Goal: Task Accomplishment & Management: Manage account settings

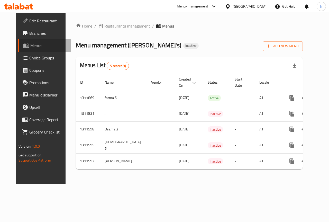
click at [30, 46] on span "Menus" at bounding box center [48, 45] width 37 height 6
click at [297, 43] on span "Add New Menu" at bounding box center [283, 46] width 32 height 6
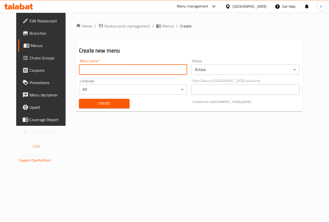
drag, startPoint x: 145, startPoint y: 68, endPoint x: 276, endPoint y: 61, distance: 131.2
click at [145, 68] on input "text" at bounding box center [133, 70] width 108 height 10
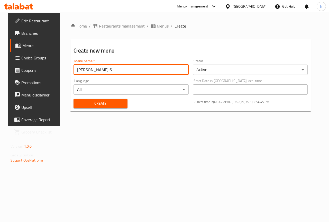
type input "[PERSON_NAME] 6"
click at [88, 103] on span "Create" at bounding box center [101, 103] width 46 height 6
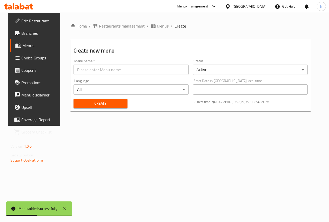
click at [157, 26] on span "Menus" at bounding box center [163, 26] width 12 height 6
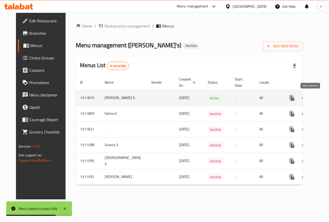
click at [326, 98] on icon "enhanced table" at bounding box center [329, 98] width 6 height 6
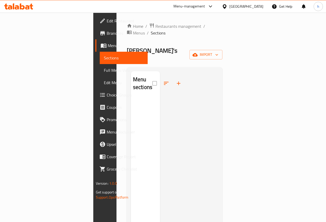
click at [95, 49] on link "Menus" at bounding box center [121, 45] width 52 height 12
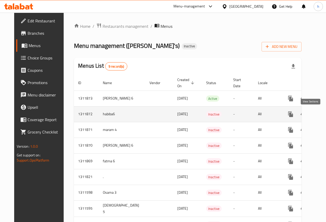
click at [324, 112] on icon "enhanced table" at bounding box center [327, 114] width 6 height 6
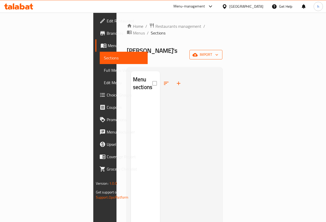
click at [218, 51] on span "import" at bounding box center [205, 54] width 25 height 6
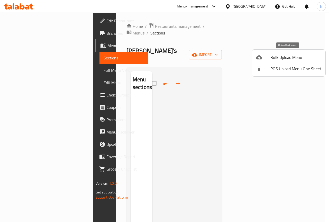
click at [285, 56] on span "Bulk Upload Menu" at bounding box center [296, 57] width 51 height 6
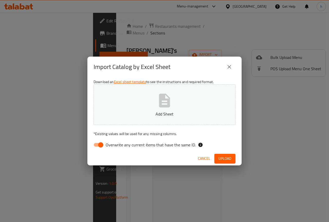
click at [98, 142] on input "Overwrite any current items that have the same ID." at bounding box center [100, 145] width 29 height 10
checkbox input "false"
click at [230, 159] on span "Upload" at bounding box center [225, 158] width 13 height 6
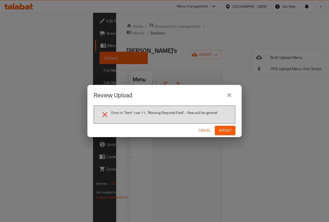
click at [225, 128] on span "Import" at bounding box center [225, 130] width 12 height 6
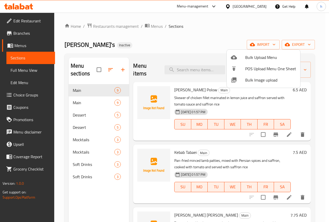
click at [214, 38] on div at bounding box center [164, 111] width 329 height 222
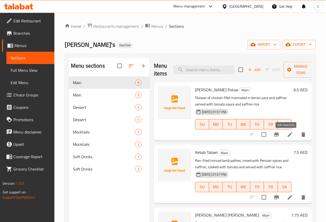
click at [286, 134] on icon at bounding box center [289, 135] width 6 height 6
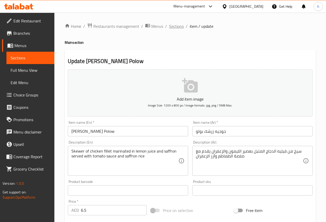
click at [171, 27] on span "Sections" at bounding box center [176, 26] width 15 height 6
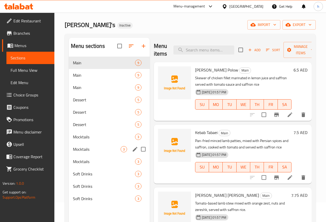
scroll to position [26, 0]
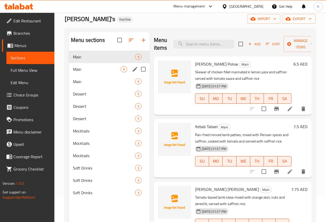
click at [138, 75] on input "Menu sections" at bounding box center [143, 69] width 11 height 11
checkbox input "true"
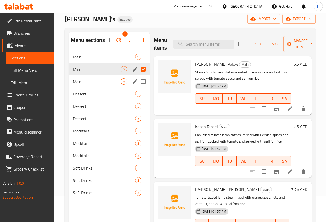
click at [138, 87] on input "Menu sections" at bounding box center [143, 81] width 11 height 11
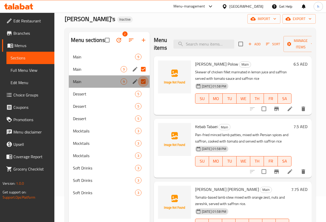
click at [138, 87] on input "Menu sections" at bounding box center [143, 81] width 11 height 11
checkbox input "false"
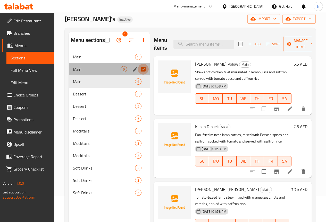
click at [138, 75] on input "Menu sections" at bounding box center [143, 69] width 11 height 11
checkbox input "false"
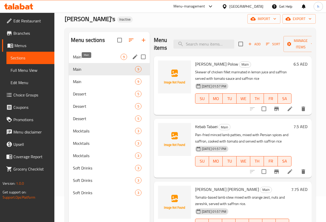
click at [89, 60] on span "Main" at bounding box center [97, 57] width 48 height 6
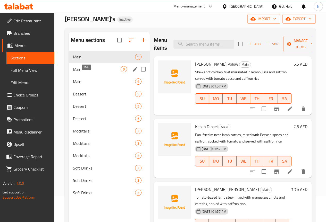
click at [88, 72] on span "Main" at bounding box center [97, 69] width 48 height 6
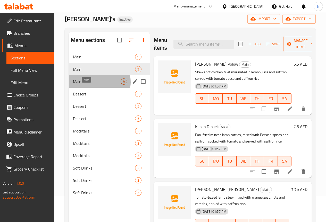
click at [96, 85] on span "Main" at bounding box center [97, 81] width 48 height 6
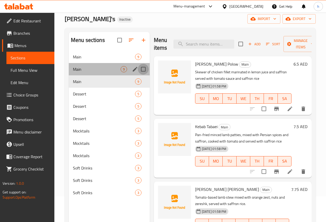
click at [138, 75] on input "Menu sections" at bounding box center [143, 69] width 11 height 11
checkbox input "true"
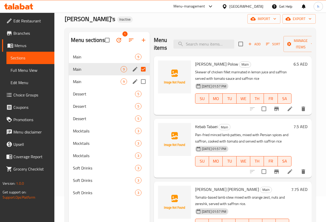
click at [138, 87] on input "Menu sections" at bounding box center [143, 81] width 11 height 11
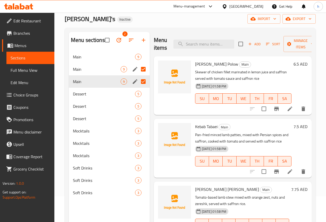
click at [138, 87] on input "Menu sections" at bounding box center [143, 81] width 11 height 11
checkbox input "false"
click at [138, 75] on input "Menu sections" at bounding box center [143, 69] width 11 height 11
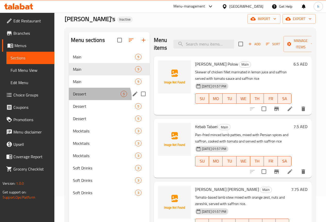
click at [99, 100] on div "Dessert 5" at bounding box center [109, 94] width 81 height 12
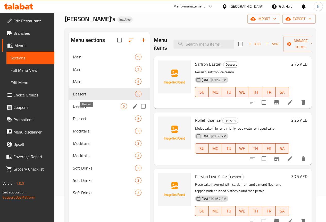
click at [97, 109] on span "Dessert" at bounding box center [97, 106] width 48 height 6
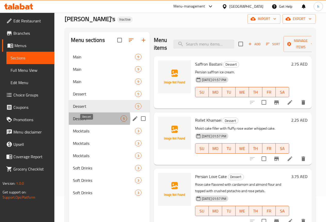
click at [94, 122] on span "Dessert" at bounding box center [97, 119] width 48 height 6
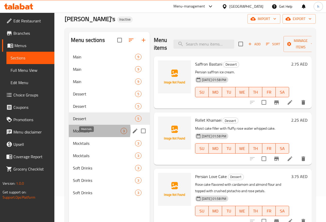
click at [95, 134] on span "Mocktails" at bounding box center [97, 131] width 48 height 6
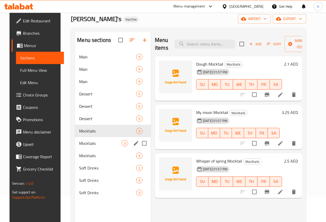
click at [94, 147] on div "Mocktails 3" at bounding box center [113, 143] width 76 height 12
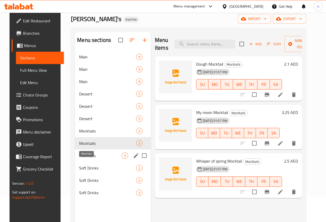
click at [91, 159] on span "Mocktails" at bounding box center [100, 156] width 42 height 6
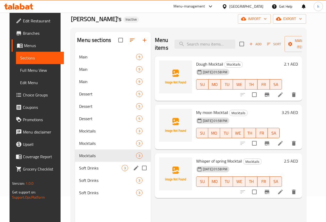
click at [93, 171] on span "Soft Drinks" at bounding box center [100, 168] width 42 height 6
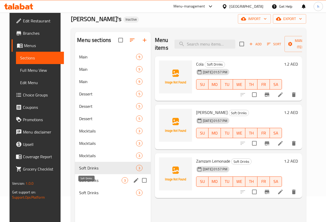
click at [93, 183] on span "Soft Drinks" at bounding box center [100, 180] width 42 height 6
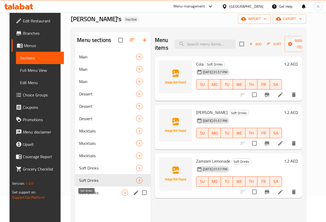
click at [90, 196] on span "Soft Drinks" at bounding box center [100, 193] width 42 height 6
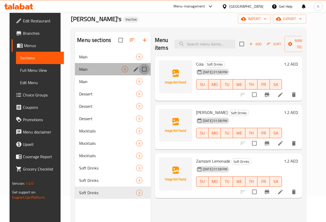
drag, startPoint x: 124, startPoint y: 76, endPoint x: 121, endPoint y: 94, distance: 17.7
click at [139, 75] on input "Menu sections" at bounding box center [144, 69] width 11 height 11
checkbox input "true"
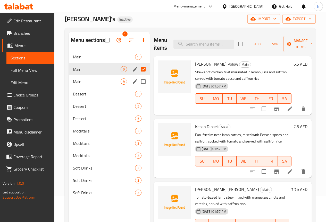
click at [138, 87] on input "Menu sections" at bounding box center [143, 81] width 11 height 11
checkbox input "true"
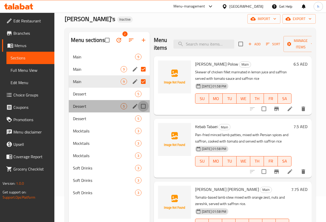
click at [138, 112] on input "Menu sections" at bounding box center [143, 106] width 11 height 11
checkbox input "true"
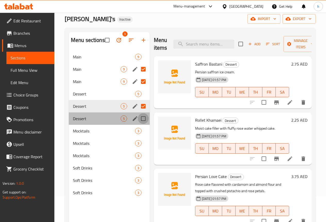
click at [138, 124] on input "Menu sections" at bounding box center [143, 118] width 11 height 11
checkbox input "true"
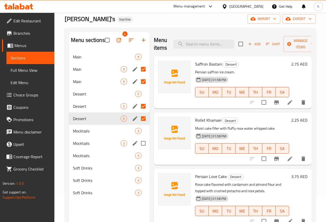
click at [138, 149] on input "Menu sections" at bounding box center [143, 143] width 11 height 11
checkbox input "true"
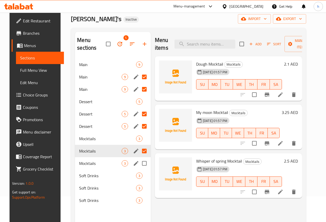
click at [139, 163] on input "Menu sections" at bounding box center [144, 163] width 11 height 11
checkbox input "true"
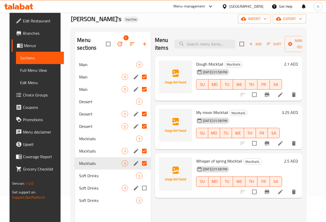
click at [139, 185] on input "Menu sections" at bounding box center [144, 188] width 11 height 11
checkbox input "true"
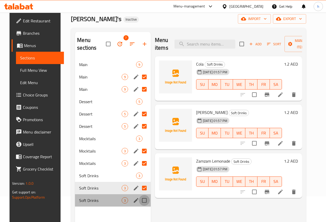
click at [139, 199] on input "Menu sections" at bounding box center [144, 200] width 11 height 11
checkbox input "true"
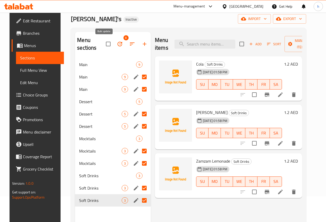
click at [117, 44] on icon "button" at bounding box center [120, 44] width 6 height 6
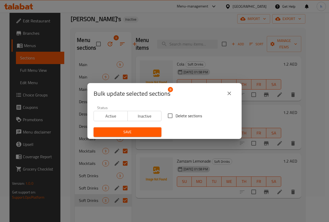
click at [170, 116] on input "Delete sections" at bounding box center [170, 115] width 11 height 11
checkbox input "true"
click at [135, 130] on span "Save" at bounding box center [128, 132] width 60 height 6
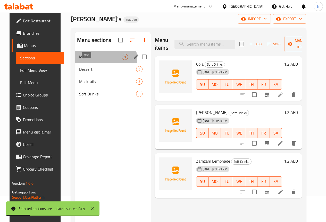
click at [98, 60] on span "Main" at bounding box center [100, 57] width 42 height 6
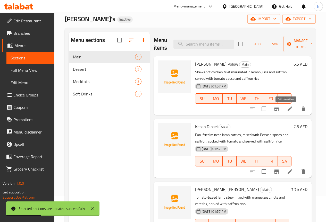
click at [286, 107] on icon at bounding box center [289, 109] width 6 height 6
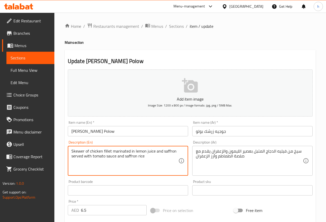
drag, startPoint x: 71, startPoint y: 151, endPoint x: 84, endPoint y: 151, distance: 12.9
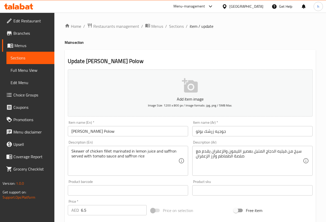
click at [166, 151] on textarea "Skewer of chicken fillet marinated in lemon juice and saffron served with tomat…" at bounding box center [124, 161] width 107 height 24
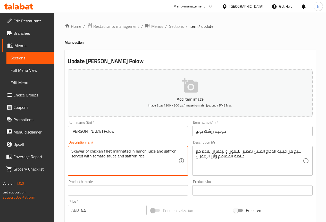
click at [166, 151] on textarea "Skewer of chicken fillet marinated in lemon juice and saffron served with tomat…" at bounding box center [124, 161] width 107 height 24
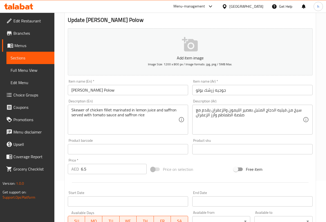
scroll to position [39, 0]
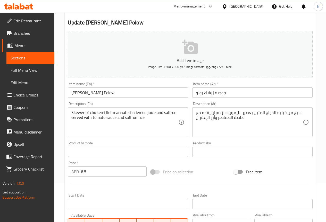
click at [162, 125] on textarea "Skewer of chicken fillet marinated in lemon juice and saffron served with tomat…" at bounding box center [124, 122] width 107 height 24
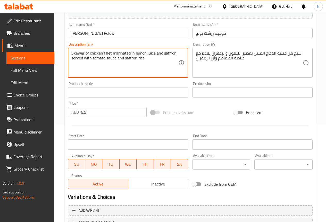
scroll to position [90, 0]
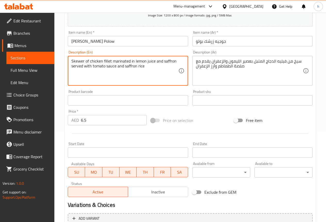
drag, startPoint x: 125, startPoint y: 66, endPoint x: 136, endPoint y: 67, distance: 11.1
click at [136, 67] on textarea "Skewer of chicken fillet marinated in lemon juice and saffron served with tomat…" at bounding box center [124, 71] width 107 height 24
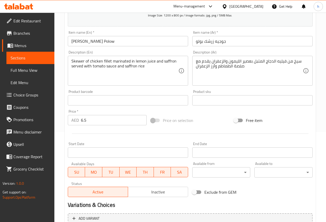
click at [158, 138] on div at bounding box center [190, 133] width 249 height 13
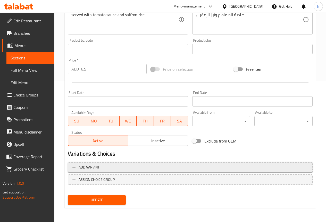
scroll to position [142, 0]
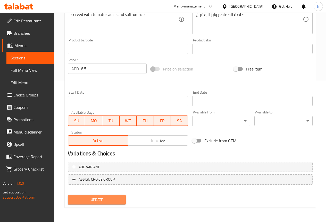
click at [104, 198] on span "Update" at bounding box center [97, 200] width 50 height 6
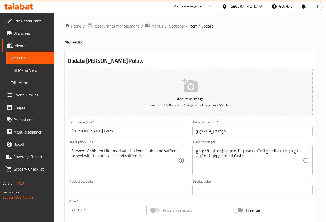
scroll to position [0, 0]
click at [180, 26] on span "Sections" at bounding box center [176, 26] width 15 height 6
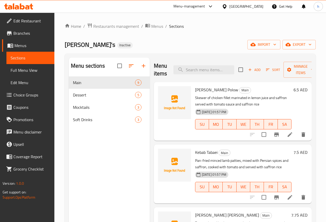
click at [286, 198] on icon at bounding box center [289, 197] width 6 height 6
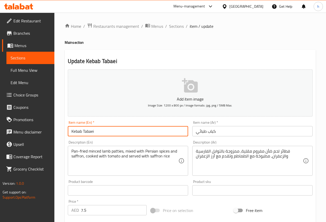
drag, startPoint x: 94, startPoint y: 131, endPoint x: 83, endPoint y: 129, distance: 11.0
click at [83, 129] on input "Kebab Tabaei" at bounding box center [128, 131] width 120 height 10
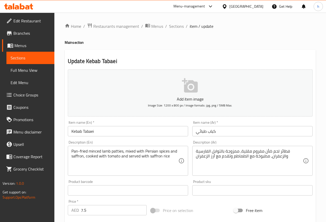
drag, startPoint x: 71, startPoint y: 150, endPoint x: 84, endPoint y: 152, distance: 13.1
click at [84, 152] on div "Pan-fried minced lamb patties, mixed with Persian spices and saffron, cooked wi…" at bounding box center [128, 161] width 120 height 30
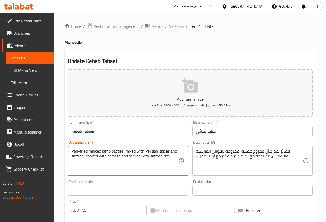
drag, startPoint x: 71, startPoint y: 151, endPoint x: 87, endPoint y: 150, distance: 15.7
click at [87, 150] on textarea "Pan-fried minced lamb patties, mixed with Persian spices and saffron, cooked wi…" at bounding box center [124, 161] width 107 height 24
drag, startPoint x: 89, startPoint y: 150, endPoint x: 101, endPoint y: 152, distance: 12.6
drag, startPoint x: 112, startPoint y: 151, endPoint x: 123, endPoint y: 150, distance: 11.2
click at [123, 150] on textarea "Pan-fried minced lamb patties, mixed with Persian spices and saffron, cooked wi…" at bounding box center [124, 161] width 107 height 24
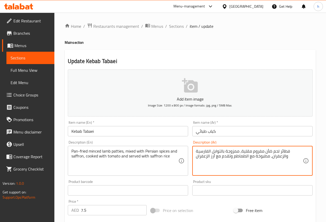
drag, startPoint x: 279, startPoint y: 152, endPoint x: 288, endPoint y: 151, distance: 9.3
drag, startPoint x: 227, startPoint y: 152, endPoint x: 236, endPoint y: 154, distance: 9.9
click at [236, 154] on textarea "فطائر لحم ضأن مفروم مقلية، ممزوجة بالتوابل الفارسية والزعفران، مطبوخة مع الطماط…" at bounding box center [249, 161] width 107 height 24
type textarea "فطائر لحم ضأن مفروم مقلية، مشكلة بالتوابل الفارسية والزعفران، مطبوخة مع الطماطم…"
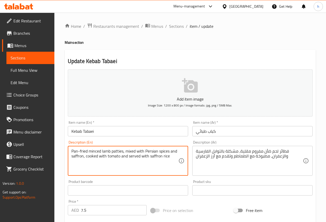
drag, startPoint x: 158, startPoint y: 151, endPoint x: 146, endPoint y: 149, distance: 11.7
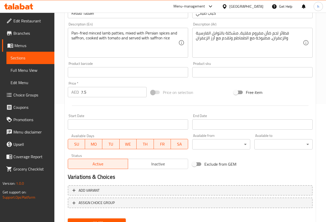
scroll to position [142, 0]
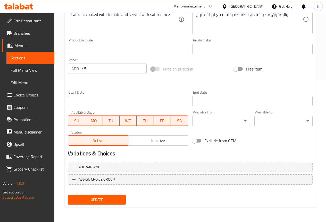
click at [103, 202] on span "Update" at bounding box center [97, 200] width 50 height 6
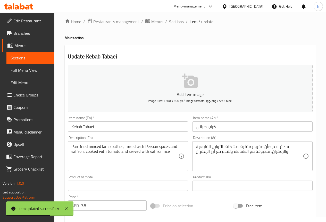
scroll to position [0, 0]
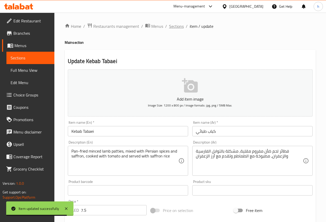
click at [180, 28] on span "Sections" at bounding box center [176, 26] width 15 height 6
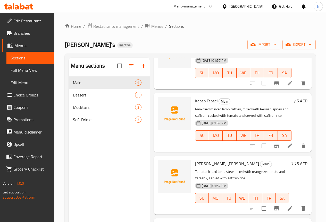
scroll to position [77, 0]
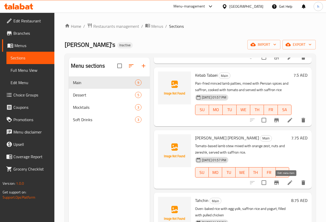
click at [286, 183] on icon at bounding box center [289, 183] width 6 height 6
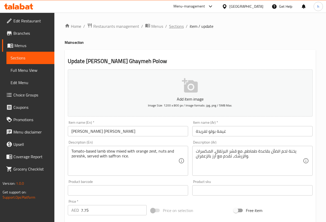
click at [172, 26] on span "Sections" at bounding box center [176, 26] width 15 height 6
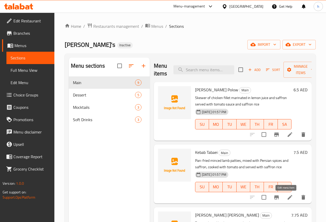
click at [286, 196] on icon at bounding box center [289, 197] width 6 height 6
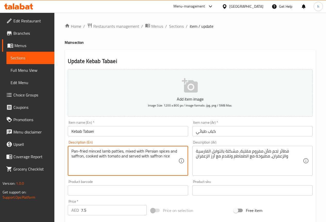
drag, startPoint x: 72, startPoint y: 151, endPoint x: 87, endPoint y: 152, distance: 15.3
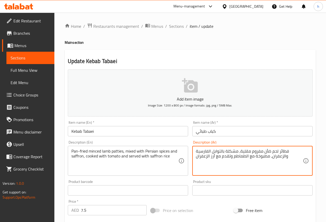
drag, startPoint x: 278, startPoint y: 151, endPoint x: 287, endPoint y: 151, distance: 9.0
click at [269, 166] on textarea "فطائر لحم ضأن مفروم مقلية، مشكلة بالتوابل الفارسية والزعفران، مطبوخة مع الطماطم…" at bounding box center [249, 161] width 107 height 24
drag, startPoint x: 278, startPoint y: 152, endPoint x: 287, endPoint y: 151, distance: 9.6
click at [287, 151] on textarea "فطائر لحم ضأن مفروم مقلية، مشكلة بالتوابل الفارسية والزعفران، مطبوخة مع الطماطم…" at bounding box center [249, 161] width 107 height 24
click at [239, 152] on textarea "قطع لحم ضأن مفروم مقلية، مشكلة بالتوابل الفارسية والزعفران، مطبوخة مع الطماطم و…" at bounding box center [249, 161] width 107 height 24
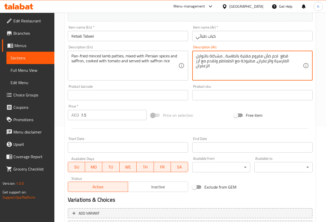
scroll to position [142, 0]
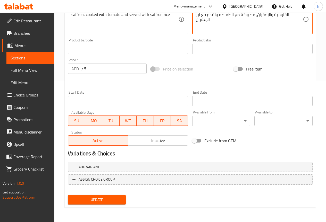
type textarea "قطع لحم ضأن مفروم مقلية بالطاسة ، مشكلة بالتوابل الفارسية والزعفران، مطبوخة مع …"
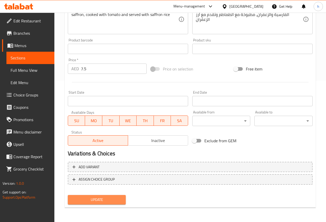
click at [99, 198] on span "Update" at bounding box center [97, 200] width 50 height 6
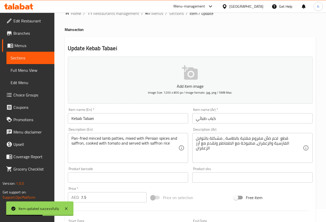
scroll to position [0, 0]
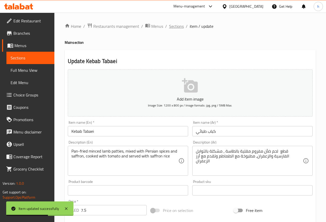
click at [172, 28] on span "Sections" at bounding box center [176, 26] width 15 height 6
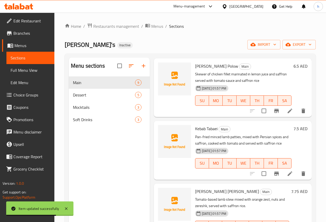
scroll to position [51, 0]
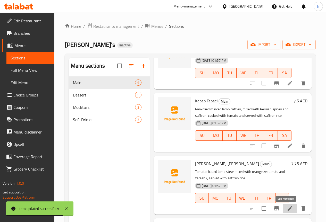
click at [287, 206] on icon at bounding box center [289, 208] width 6 height 6
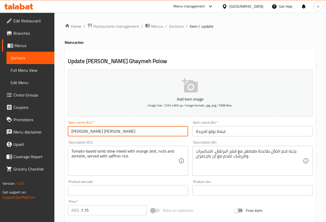
drag, startPoint x: 113, startPoint y: 131, endPoint x: 103, endPoint y: 132, distance: 10.1
click at [103, 132] on input "[PERSON_NAME] [PERSON_NAME]" at bounding box center [128, 131] width 120 height 10
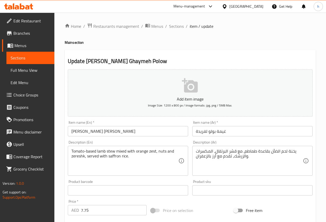
click at [135, 130] on input "[PERSON_NAME] [PERSON_NAME]" at bounding box center [128, 131] width 120 height 10
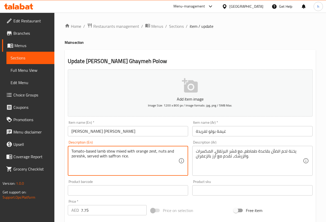
drag, startPoint x: 107, startPoint y: 152, endPoint x: 116, endPoint y: 152, distance: 8.8
click at [116, 152] on textarea "Tomato-based lamb stew mixed with orange zest, nuts and zereshk, served with sa…" at bounding box center [124, 161] width 107 height 24
click at [137, 166] on textarea "Tomato-based lamb stew mixed with orange zest, nuts and zereshk, served with sa…" at bounding box center [124, 161] width 107 height 24
click at [108, 151] on textarea "Tomato-based lamb stew mixed with orange zest, nuts and zereshk, served with sa…" at bounding box center [124, 161] width 107 height 24
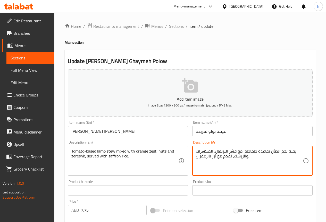
click at [236, 152] on textarea "يخنة لحم الضأن بقاعدة طماطم، مع قشر البرتقال، المكسرات والزرشك، تقدم مع أرز بال…" at bounding box center [249, 161] width 107 height 24
click at [238, 152] on textarea "يخنة لحم الضأن بقاعدة طماطم، مع قشر البرتقال، المكسرات والزرشك، تقدم مع أرز بال…" at bounding box center [249, 161] width 107 height 24
click at [250, 151] on textarea "يخنة لحم الضأن بقاعدة طماطم، مع قشر البرتقال، المكسرات والزرشك، تقدم مع أرز بال…" at bounding box center [249, 161] width 107 height 24
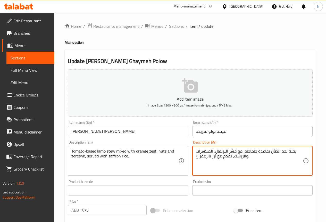
click at [237, 151] on textarea "يخنة لحم الضأن بقاعدة طماطم، مع قشر البرتقال، المكسرات والزرشك، تقدم مع أرز بال…" at bounding box center [249, 161] width 107 height 24
type textarea "يخنة لحم الضأن بقاعدة طماطم، مشكلة مع قشر البرتقال، المكسرات والزرشك، تقدم مع أ…"
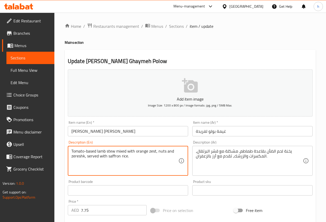
drag, startPoint x: 84, startPoint y: 156, endPoint x: 71, endPoint y: 156, distance: 12.9
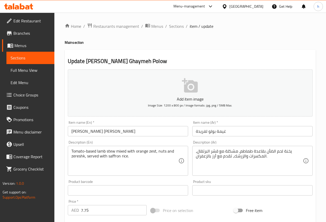
click at [129, 159] on textarea "Tomato-based lamb stew mixed with orange zest, nuts and zereshk, served with sa…" at bounding box center [124, 161] width 107 height 24
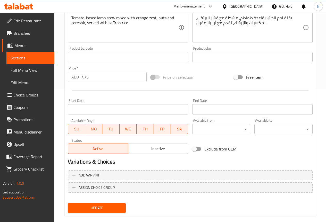
scroll to position [142, 0]
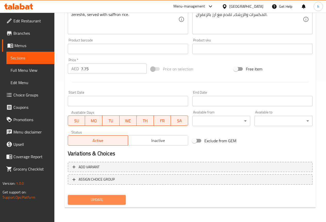
click at [89, 203] on span "Update" at bounding box center [97, 200] width 50 height 6
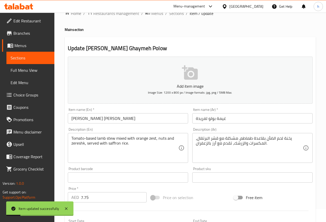
scroll to position [0, 0]
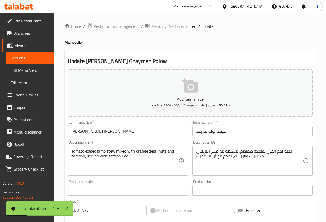
click at [178, 24] on span "Sections" at bounding box center [176, 26] width 15 height 6
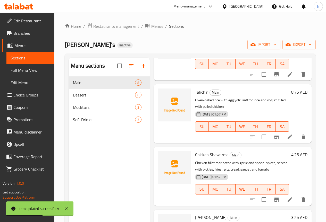
scroll to position [129, 0]
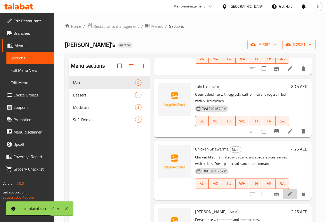
click at [290, 191] on li at bounding box center [289, 193] width 14 height 9
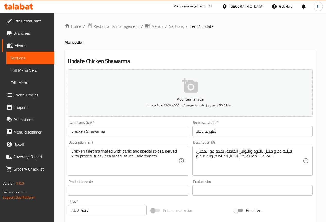
click at [178, 27] on span "Sections" at bounding box center [176, 26] width 15 height 6
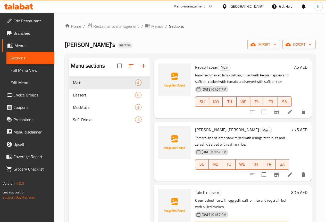
scroll to position [51, 0]
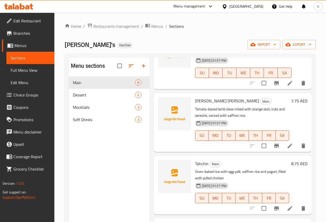
click at [287, 210] on icon at bounding box center [289, 208] width 6 height 6
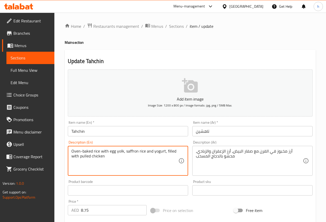
drag, startPoint x: 82, startPoint y: 150, endPoint x: 91, endPoint y: 150, distance: 9.0
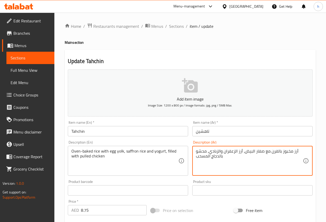
drag, startPoint x: 195, startPoint y: 152, endPoint x: 204, endPoint y: 151, distance: 8.3
click at [204, 151] on textarea "أرز مخبوز بالفرن مع صفار البيض، أرز الزعفران والزبادي، محشو بالدجاج المسحب" at bounding box center [249, 161] width 107 height 24
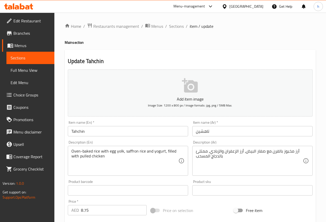
click at [232, 155] on textarea "أرز مخبوز بالفرن مع صفار البيض، أرز الزعفران والزبادي، ممتلئ بالدجاج المسحب" at bounding box center [249, 161] width 107 height 24
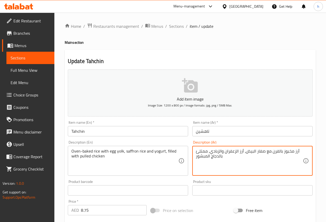
click at [196, 152] on textarea "أرز مخبوز بالفرن مع صفار البيض، أرز الزعفران والزبادي، ممتلئ بالدجاج المبشور" at bounding box center [249, 161] width 107 height 24
click at [196, 151] on textarea "أرز مخبوز بالفرن مع صفار البيض، أرز الزعفران والزبادي، ممتلئ بالدجاج المبشور" at bounding box center [249, 161] width 107 height 24
click at [196, 152] on textarea "أرز مخبوز بالفرن مع صفار البيض، أرز الزعفران والزبادي، ممتلئ بالدجاج المبشور" at bounding box center [249, 161] width 107 height 24
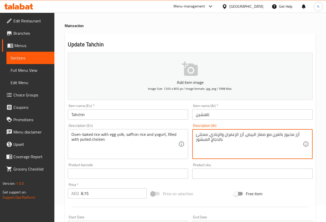
scroll to position [26, 0]
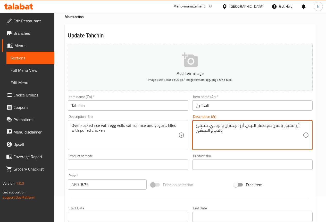
type textarea "أرز مخبوز بالفرن مع صفار البيض، أرز الزعفران والزبادي، ممتلئ بالدجاج المبشور"
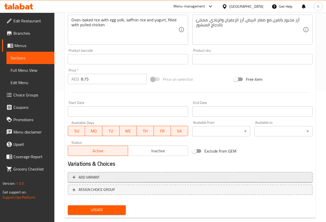
scroll to position [142, 0]
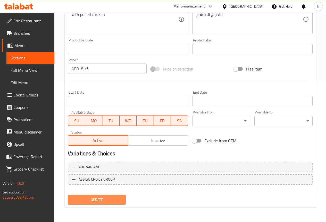
click at [107, 201] on span "Update" at bounding box center [97, 200] width 50 height 6
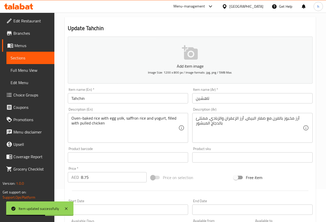
scroll to position [0, 0]
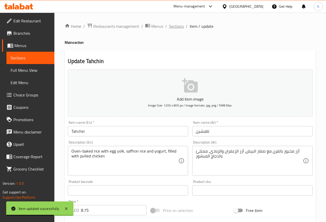
click at [181, 23] on span "Sections" at bounding box center [176, 26] width 15 height 6
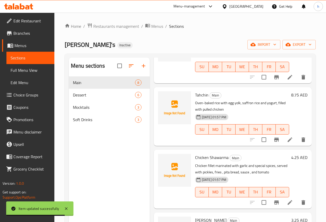
scroll to position [129, 0]
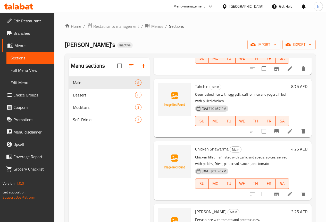
click at [289, 193] on li at bounding box center [289, 193] width 14 height 9
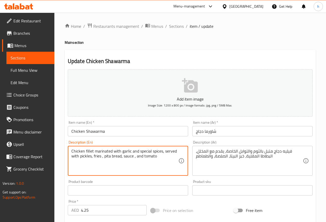
drag, startPoint x: 101, startPoint y: 156, endPoint x: 93, endPoint y: 158, distance: 7.5
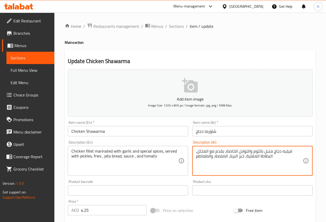
click at [215, 156] on textarea "فيليه دجاج متبل بالثوم والتوابل الخاصة، يقدم مع المخلل، البطاطا المقلية، خبز ال…" at bounding box center [249, 161] width 107 height 24
click at [213, 155] on textarea "فيليه دجاج متبل بالثوم والتوابل الخاصة، يقدم مع المخلل، البطاطا المقلية، خبز ال…" at bounding box center [249, 161] width 107 height 24
drag, startPoint x: 215, startPoint y: 156, endPoint x: 256, endPoint y: 161, distance: 41.8
click at [215, 156] on textarea "فيليه دجاج متبل بالثوم والتوابل الخاصة، يقدم مع المخلل، البطاطا المقلية، خبز ال…" at bounding box center [249, 161] width 107 height 24
click at [215, 155] on textarea "فيليه دجاج متبل بالثوم والتوابل الخاصة، يقدم مع المخلل، البطاطا المقلية، خبز ال…" at bounding box center [249, 161] width 107 height 24
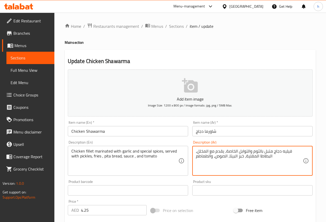
type textarea "فيليه دجاج متبل بالثوم والتوابل الخاصة، يقدم مع المخلل، البطاطا المقلية، خبز ال…"
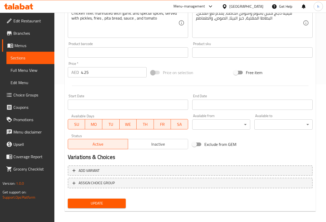
scroll to position [142, 0]
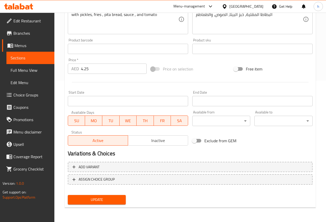
click at [117, 197] on span "Update" at bounding box center [97, 200] width 50 height 6
click at [116, 196] on button "Update" at bounding box center [97, 200] width 58 height 10
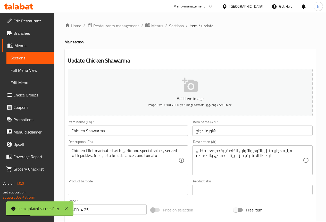
scroll to position [0, 0]
click at [174, 29] on span "Sections" at bounding box center [176, 26] width 15 height 6
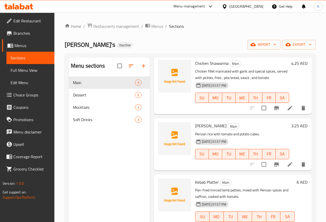
scroll to position [283, 0]
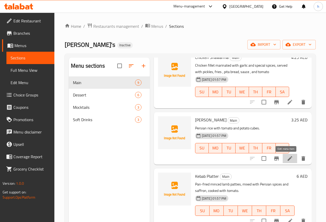
click at [287, 159] on icon at bounding box center [289, 158] width 5 height 5
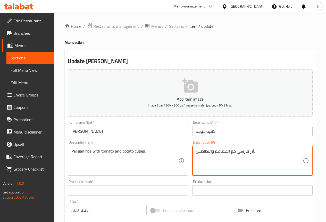
click at [211, 151] on textarea "أرز فارسي مع الطماطم والبطاطس." at bounding box center [249, 161] width 107 height 24
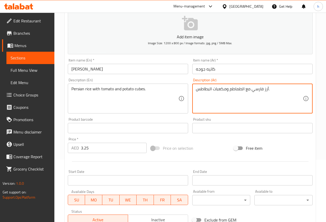
scroll to position [142, 0]
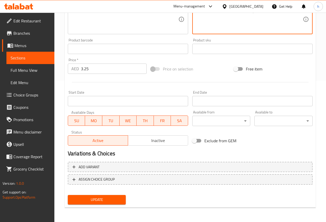
type textarea "أرز فارسي مع الطماطم ومكعبات البطاطس."
click at [97, 198] on span "Update" at bounding box center [97, 200] width 50 height 6
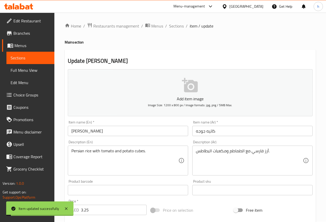
scroll to position [0, 0]
click at [176, 24] on span "Sections" at bounding box center [176, 26] width 15 height 6
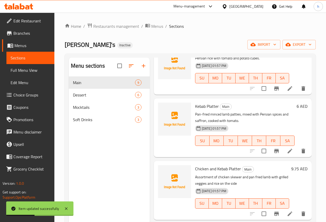
scroll to position [356, 0]
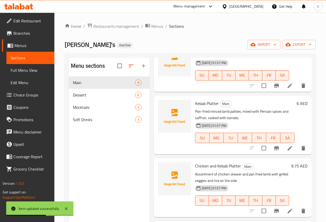
click at [290, 151] on li at bounding box center [289, 148] width 14 height 9
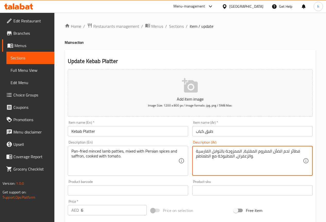
click at [294, 150] on textarea "فطائر لحم الضأن المفروم المقلية، الممزوجة بالتوابل الفارسية والزعفران، المطبوخة…" at bounding box center [249, 161] width 107 height 24
click at [243, 151] on textarea "قطع لحم الضأن المفروم المقلية، الممزوجة بالتوابل الفارسية والزعفران، المطبوخة م…" at bounding box center [249, 161] width 107 height 24
drag, startPoint x: 198, startPoint y: 151, endPoint x: 207, endPoint y: 151, distance: 8.8
click at [207, 151] on textarea "قطع لحم الضأن المفروم المقلية في الطاسة ، الممزوجة بالتوابل الفارسية والزعفران،…" at bounding box center [249, 161] width 107 height 24
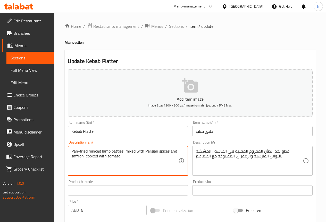
drag, startPoint x: 87, startPoint y: 151, endPoint x: 70, endPoint y: 152, distance: 17.3
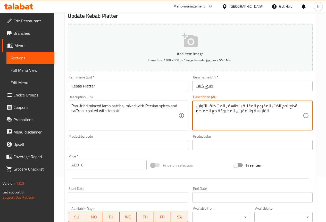
scroll to position [129, 0]
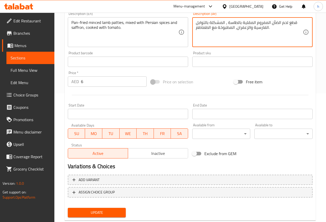
type textarea "قطع لحم الضأن المفروم المقلية بالطاسة ، المشكلة بالتوابل الفارسية والزعفران، ال…"
click at [96, 213] on span "Update" at bounding box center [97, 212] width 50 height 6
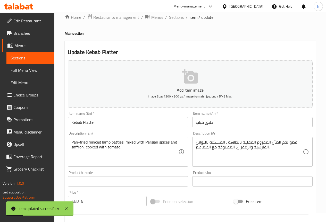
scroll to position [0, 0]
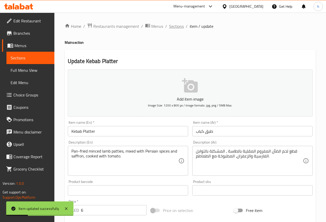
click at [179, 26] on span "Sections" at bounding box center [176, 26] width 15 height 6
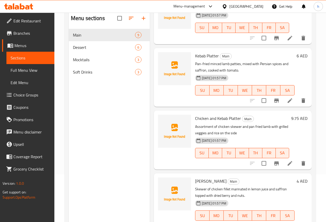
scroll to position [72, 0]
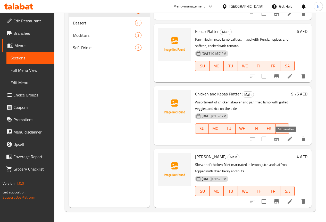
click at [287, 139] on icon at bounding box center [289, 138] width 5 height 5
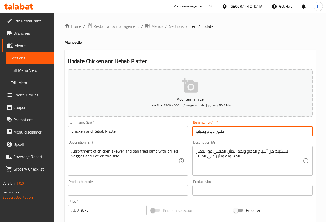
drag, startPoint x: 196, startPoint y: 132, endPoint x: 213, endPoint y: 135, distance: 17.4
click at [213, 135] on input "طبق دجاج وكباب" at bounding box center [252, 131] width 120 height 10
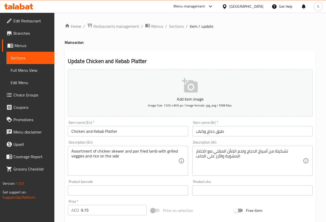
drag, startPoint x: 71, startPoint y: 152, endPoint x: 86, endPoint y: 153, distance: 15.0
click at [86, 153] on div "Assortment of chicken skewer and pan fried lamb with grilled veggies and rice o…" at bounding box center [128, 161] width 120 height 30
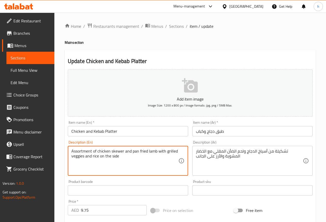
click at [76, 151] on textarea "Assortment of chicken skewer and pan fried lamb with grilled veggies and rice o…" at bounding box center [124, 161] width 107 height 24
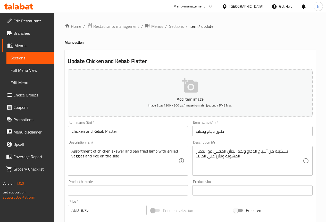
click at [85, 151] on textarea "Assortment of chicken skewer and pan fried lamb with grilled veggies and rice o…" at bounding box center [124, 161] width 107 height 24
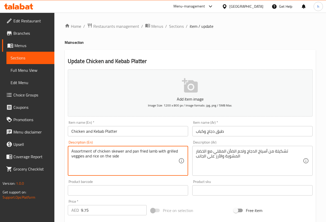
click at [85, 151] on textarea "Assortment of chicken skewer and pan fried lamb with grilled veggies and rice o…" at bounding box center [124, 161] width 107 height 24
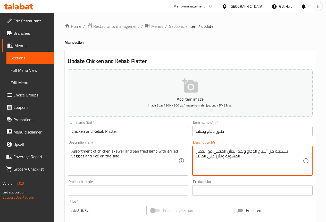
click at [228, 151] on textarea "تشكيلة من أسياخ الدجاج ولحم الضأن المقلي مع الخضار المشوية والأرز على الجانب" at bounding box center [249, 161] width 107 height 24
click at [225, 156] on textarea "تشكيلة من أسياخ الدجاج ولحم الضأن المقلي بالطاسة مع الخضار المشوية والأرز على ا…" at bounding box center [249, 161] width 107 height 24
type textarea "تشكيلة من أسياخ الدجاج ولحم الضأن المقلي بالطاسة مع الخضار المشوي والأرز على ال…"
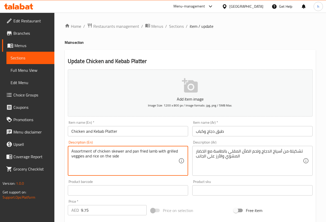
drag, startPoint x: 71, startPoint y: 156, endPoint x: 84, endPoint y: 159, distance: 12.8
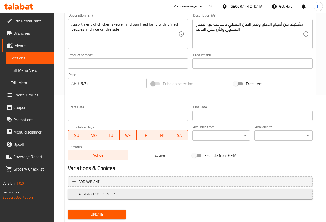
scroll to position [142, 0]
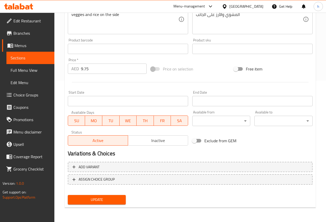
click at [109, 196] on button "Update" at bounding box center [97, 200] width 58 height 10
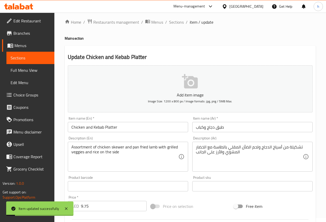
scroll to position [0, 0]
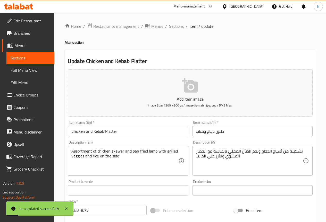
click at [172, 27] on span "Sections" at bounding box center [176, 26] width 15 height 6
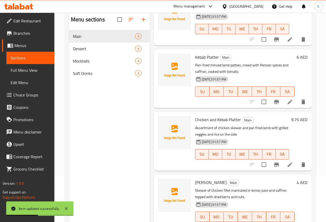
scroll to position [72, 0]
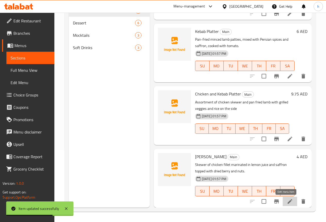
click at [286, 203] on icon at bounding box center [289, 201] width 6 height 6
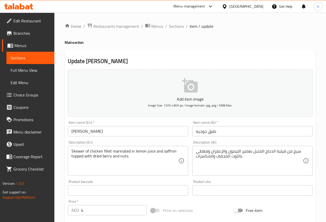
drag, startPoint x: 70, startPoint y: 155, endPoint x: 71, endPoint y: 158, distance: 3.7
click at [92, 158] on div "Skewer of chicken fillet marinated in lemon juice and saffron topped with dried…" at bounding box center [128, 161] width 120 height 30
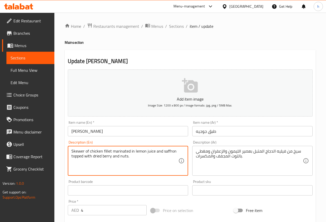
click at [77, 156] on textarea "Skewer of chicken fillet marinated in lemon juice and saffron topped with dried…" at bounding box center [124, 161] width 107 height 24
drag, startPoint x: 93, startPoint y: 156, endPoint x: 111, endPoint y: 160, distance: 18.3
click at [111, 160] on textarea "Skewer of chicken fillet marinated in lemon juice and saffron topped with dried…" at bounding box center [124, 161] width 107 height 24
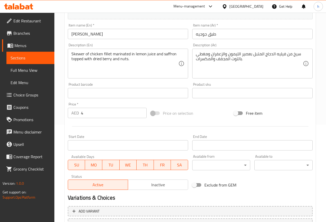
scroll to position [142, 0]
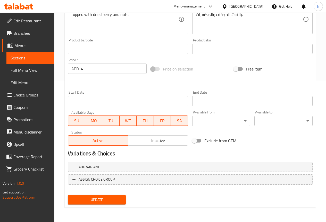
click at [112, 202] on span "Update" at bounding box center [97, 200] width 50 height 6
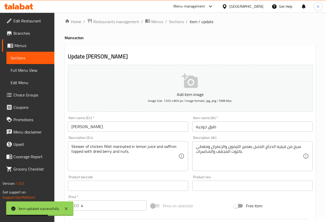
scroll to position [0, 0]
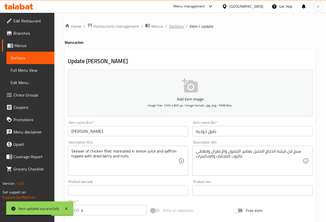
click at [174, 26] on span "Sections" at bounding box center [176, 26] width 15 height 6
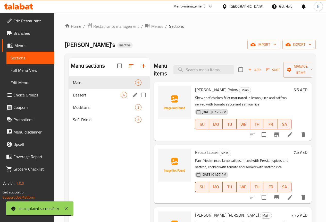
click at [121, 98] on span "6" at bounding box center [124, 95] width 6 height 5
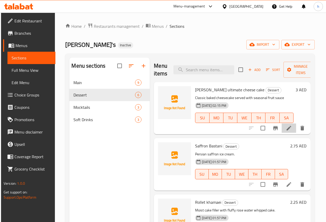
click at [289, 126] on li at bounding box center [288, 128] width 14 height 9
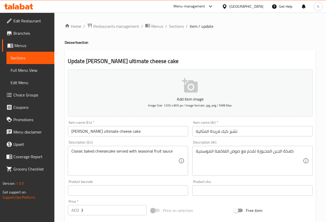
click at [177, 27] on span "Sections" at bounding box center [176, 26] width 15 height 6
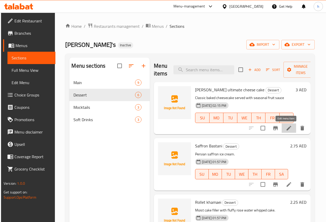
click at [287, 127] on icon at bounding box center [288, 128] width 5 height 5
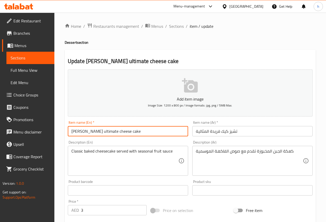
drag, startPoint x: 122, startPoint y: 130, endPoint x: 101, endPoint y: 134, distance: 21.1
click at [101, 134] on input "[PERSON_NAME] ultimate cheese cake" at bounding box center [128, 131] width 120 height 10
drag, startPoint x: 86, startPoint y: 132, endPoint x: 99, endPoint y: 131, distance: 13.4
click at [99, 131] on input "[PERSON_NAME] ultimate cheese cake" at bounding box center [128, 131] width 120 height 10
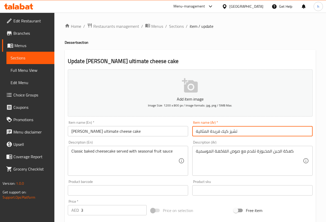
drag, startPoint x: 195, startPoint y: 131, endPoint x: 221, endPoint y: 135, distance: 25.8
click at [221, 135] on input "تشيز كيك فريدة المثالية" at bounding box center [252, 131] width 120 height 10
type input "تشيز كيك التيمات فريدة"
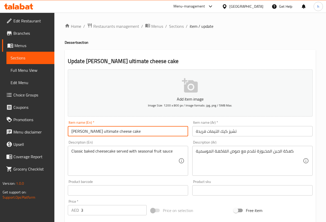
drag, startPoint x: 86, startPoint y: 130, endPoint x: 99, endPoint y: 131, distance: 12.9
click at [99, 131] on input "[PERSON_NAME] ultimate cheese cake" at bounding box center [128, 131] width 120 height 10
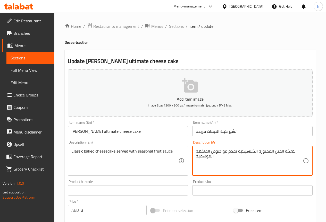
drag, startPoint x: 274, startPoint y: 151, endPoint x: 293, endPoint y: 151, distance: 18.3
click at [293, 151] on textarea "كعكة الجبن المخبوزة الكلاسيكية تقدم مع صوص الفاكهة الموسمية" at bounding box center [249, 161] width 107 height 24
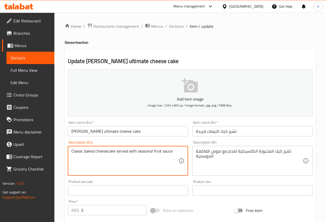
drag, startPoint x: 138, startPoint y: 150, endPoint x: 161, endPoint y: 155, distance: 24.0
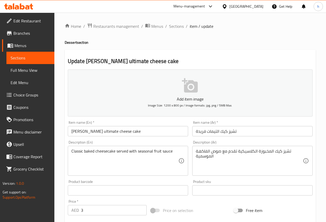
drag, startPoint x: 270, startPoint y: 150, endPoint x: 264, endPoint y: 168, distance: 18.2
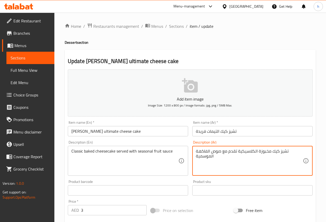
click at [253, 152] on textarea "تشيز كيك مخبوزة الكلاسيكية تقدم مع صوص الفاكهة الموسمية" at bounding box center [249, 161] width 107 height 24
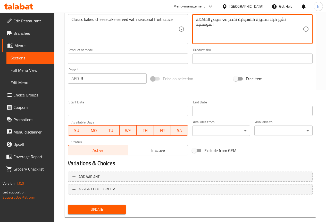
scroll to position [142, 0]
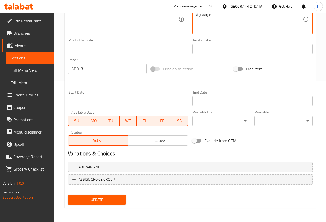
type textarea "تشيز كيك مخبوزة كلاسيكية تقدم مع صوص الفاكهة الموسمية"
click at [101, 203] on span "Update" at bounding box center [97, 200] width 50 height 6
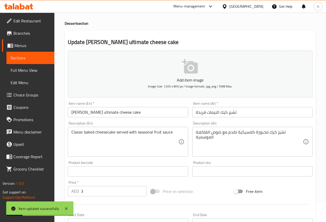
scroll to position [0, 0]
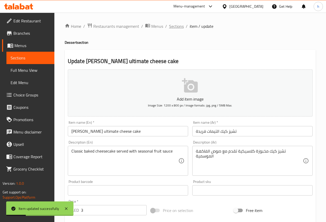
click at [172, 24] on span "Sections" at bounding box center [176, 26] width 15 height 6
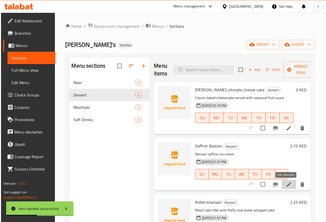
click at [285, 184] on icon at bounding box center [288, 184] width 6 height 6
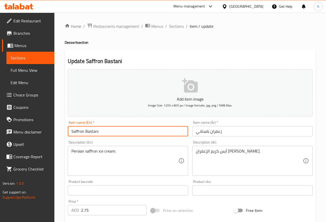
drag, startPoint x: 85, startPoint y: 131, endPoint x: 116, endPoint y: 139, distance: 31.1
click at [116, 139] on div "Add item image Image Size: 1200 x 800 px / Image formats: jpg, png / 5MB Max. I…" at bounding box center [190, 178] width 249 height 222
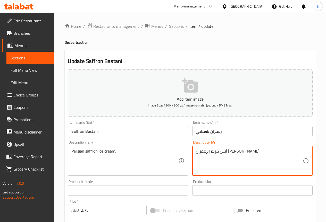
type textarea "آيس كريم الزعفران [PERSON_NAME]"
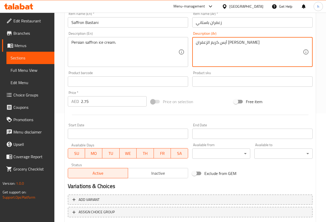
scroll to position [142, 0]
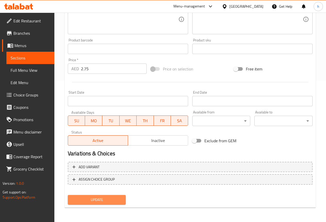
click at [108, 196] on button "Update" at bounding box center [97, 200] width 58 height 10
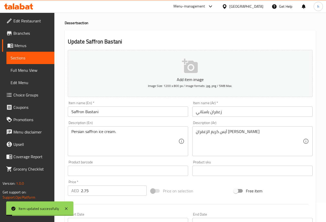
scroll to position [0, 0]
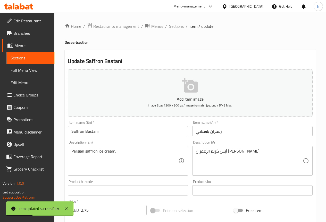
click at [178, 27] on span "Sections" at bounding box center [176, 26] width 15 height 6
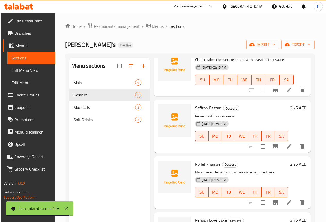
scroll to position [77, 0]
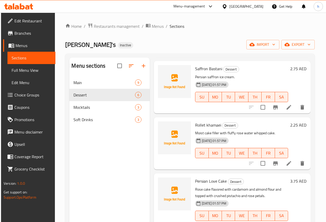
click at [286, 162] on icon at bounding box center [288, 163] width 6 height 6
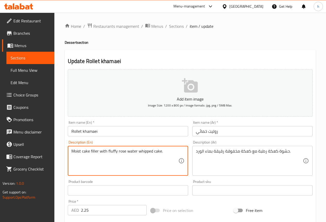
click at [74, 152] on textarea "Moist cake filler with fluffy rose water whipped cake." at bounding box center [124, 161] width 107 height 24
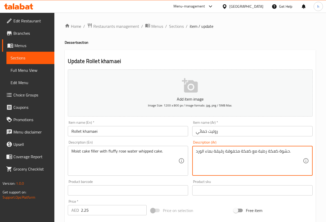
drag, startPoint x: 266, startPoint y: 151, endPoint x: 287, endPoint y: 153, distance: 21.7
click at [272, 152] on textarea ";رطبة مع كعكة مخفوقة رقيقة بماء الورد." at bounding box center [249, 161] width 107 height 24
click at [196, 152] on textarea ";رطبة مع كعكة مخفوقة رقيقة بماء الورد" at bounding box center [249, 161] width 107 height 24
click at [196, 151] on textarea ";رطبة مع كعكة مخفوقة رقيقة بماء الورد" at bounding box center [249, 161] width 107 height 24
click at [256, 152] on textarea "كعك رطبة مع كعكة مخفوقة رقيقة بماء الورد" at bounding box center [249, 161] width 107 height 24
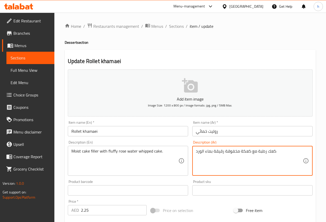
click at [256, 150] on textarea "كعك رطبة مع كعكة مخفوقة رقيقة بماء الورد" at bounding box center [249, 161] width 107 height 24
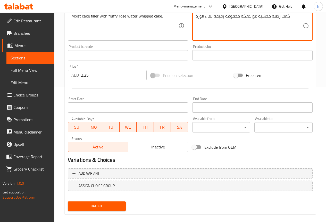
scroll to position [142, 0]
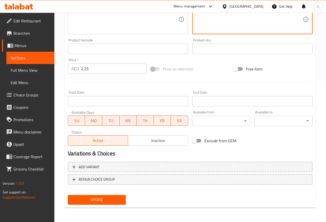
type textarea "كعك رطبة محشية مع كعكة مخفوقة رقيقة بماء الورد"
click at [103, 201] on span "Update" at bounding box center [97, 200] width 50 height 6
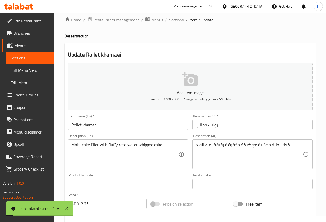
scroll to position [0, 0]
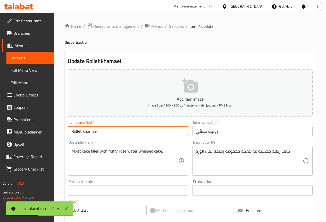
click at [110, 135] on input "Rollet khamaei" at bounding box center [128, 131] width 120 height 10
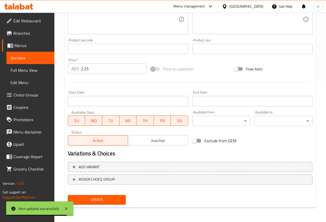
type input "Rollet khamaei 5"
click at [120, 200] on span "Update" at bounding box center [97, 200] width 50 height 6
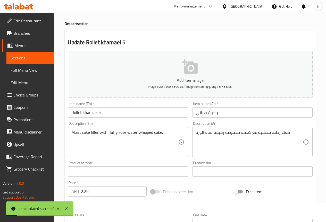
scroll to position [0, 0]
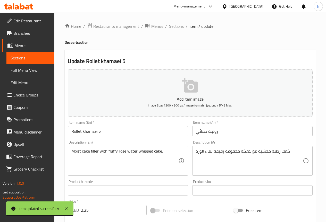
click at [159, 27] on span "Menus" at bounding box center [157, 26] width 12 height 6
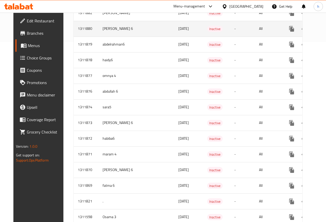
scroll to position [206, 0]
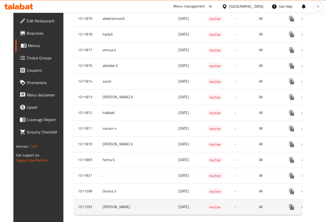
drag, startPoint x: 278, startPoint y: 214, endPoint x: 284, endPoint y: 214, distance: 6.7
click at [284, 214] on td "enhanced table" at bounding box center [310, 207] width 58 height 16
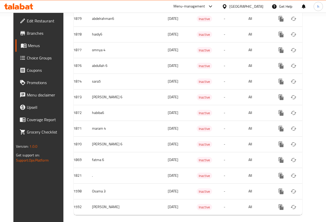
scroll to position [0, 14]
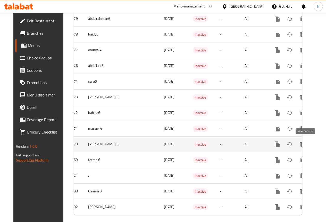
click at [311, 144] on icon "enhanced table" at bounding box center [314, 144] width 6 height 6
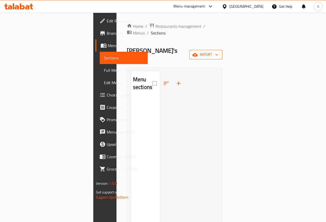
click at [222, 50] on button "import" at bounding box center [205, 55] width 33 height 10
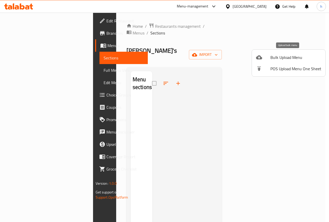
click at [299, 58] on span "Bulk Upload Menu" at bounding box center [296, 57] width 51 height 6
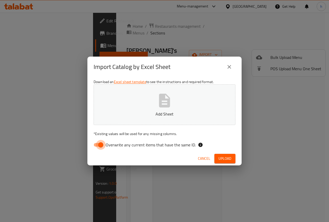
click at [100, 144] on input "Overwrite any current items that have the same ID." at bounding box center [100, 145] width 29 height 10
checkbox input "false"
click at [225, 161] on span "Upload" at bounding box center [225, 158] width 13 height 6
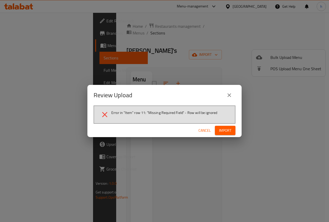
click at [227, 131] on span "Import" at bounding box center [225, 130] width 12 height 6
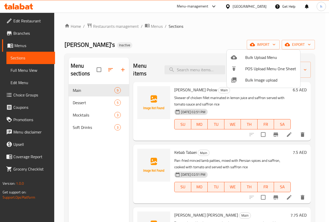
click at [83, 99] on div at bounding box center [164, 111] width 329 height 222
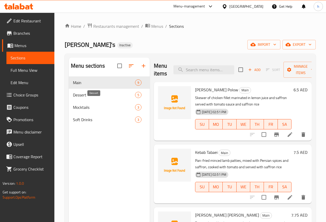
click at [85, 98] on span "Dessert" at bounding box center [104, 95] width 62 height 6
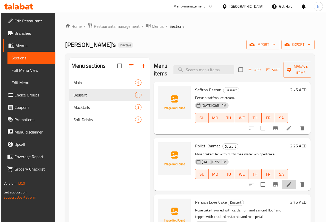
click at [286, 189] on li at bounding box center [288, 184] width 14 height 9
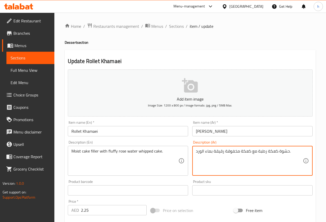
drag, startPoint x: 276, startPoint y: 151, endPoint x: 288, endPoint y: 154, distance: 12.7
click at [272, 152] on textarea "كعكة رطبة مع كعكة مخفوقة رقيقة بماء الورد." at bounding box center [249, 161] width 107 height 24
drag, startPoint x: 267, startPoint y: 152, endPoint x: 272, endPoint y: 151, distance: 5.4
click at [272, 151] on textarea "كعكة رطبة مع كعكة مخفوقة رقيقة بماء الورد." at bounding box center [249, 161] width 107 height 24
click at [256, 151] on textarea "كيك رطبة مع كعكة مخفوقة رقيقة بماء الورد." at bounding box center [249, 161] width 107 height 24
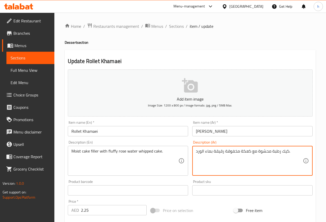
click at [250, 152] on textarea "كيك رطبة محشوة مع كعكة مخفوقة رقيقة بماء الورد." at bounding box center [249, 161] width 107 height 24
drag, startPoint x: 225, startPoint y: 152, endPoint x: 230, endPoint y: 152, distance: 4.9
click at [232, 152] on textarea "كيك رطبة محشوة مع كعكة مخفوقة رقيقة بماء الورد." at bounding box center [249, 161] width 107 height 24
drag, startPoint x: 225, startPoint y: 152, endPoint x: 250, endPoint y: 152, distance: 25.2
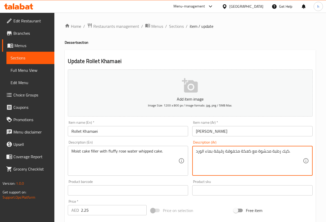
click at [250, 152] on textarea "كيك رطبة محشوة مع كعكة مخفوقة رقيقة بماء الورد." at bounding box center [249, 161] width 107 height 24
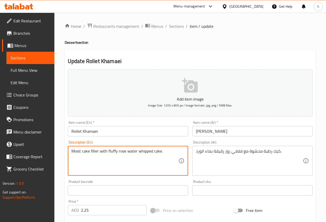
drag, startPoint x: 139, startPoint y: 151, endPoint x: 151, endPoint y: 152, distance: 12.7
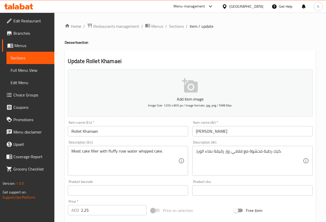
click at [128, 151] on textarea "Moist cake filler with fluffy rose water whipped cake." at bounding box center [124, 161] width 107 height 24
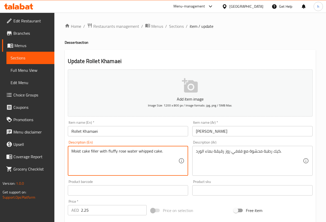
click at [128, 151] on textarea "Moist cake filler with fluffy rose water whipped cake." at bounding box center [124, 161] width 107 height 24
drag, startPoint x: 108, startPoint y: 151, endPoint x: 135, endPoint y: 154, distance: 26.9
click at [135, 154] on textarea "Moist cake filler with fluffy rose water whipped cake." at bounding box center [124, 161] width 107 height 24
click at [110, 165] on textarea "Moist cake filler with fluffy rose water whipped cake." at bounding box center [124, 161] width 107 height 24
click at [109, 164] on textarea "Moist cake filler with fluffy rose water whipped cake." at bounding box center [124, 161] width 107 height 24
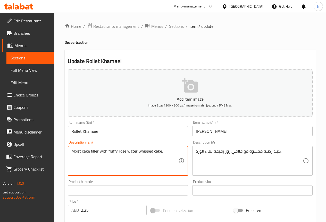
click at [114, 152] on textarea "Moist cake filler with fluffy rose water whipped cake." at bounding box center [124, 161] width 107 height 24
click at [118, 151] on textarea "Moist cake filler with fluffy rose water whipped cake." at bounding box center [124, 161] width 107 height 24
drag, startPoint x: 118, startPoint y: 151, endPoint x: 124, endPoint y: 151, distance: 5.4
click at [124, 151] on textarea "Moist cake filler with fluffy rose water whipped cake." at bounding box center [124, 161] width 107 height 24
drag, startPoint x: 118, startPoint y: 151, endPoint x: 136, endPoint y: 151, distance: 17.8
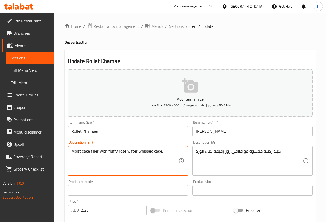
click at [136, 151] on textarea "Moist cake filler with fluffy rose water whipped cake." at bounding box center [124, 161] width 107 height 24
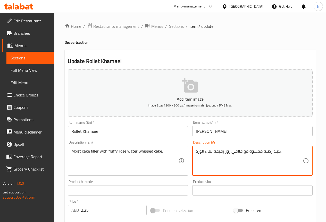
click at [225, 152] on textarea "كيك رطبة محشوة مع فلافي روز رقيقة بماء الورد." at bounding box center [249, 161] width 107 height 24
drag, startPoint x: 213, startPoint y: 151, endPoint x: 224, endPoint y: 151, distance: 10.3
click at [224, 151] on textarea "كيك رطبة محشوة مع فلافي رقيقة بماء الورد." at bounding box center [249, 161] width 107 height 24
click at [229, 151] on textarea "كيك رطبة محشوة مع فلافي مخفوقة بماء الورد." at bounding box center [249, 161] width 107 height 24
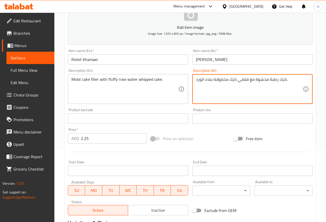
scroll to position [77, 0]
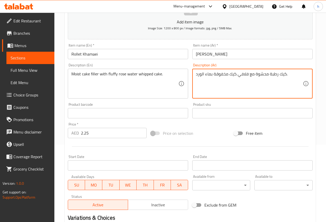
type textarea "كيك رطبة محشوة مع فلافي كيك مخفوقة بماء الورد."
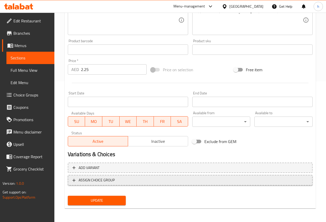
scroll to position [142, 0]
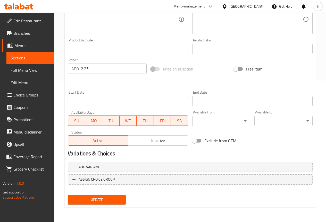
click at [94, 197] on span "Update" at bounding box center [97, 200] width 50 height 6
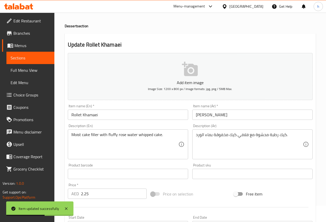
scroll to position [0, 0]
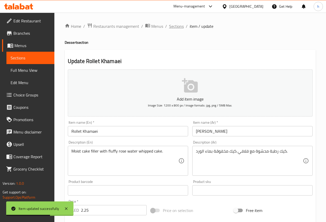
click at [177, 29] on span "Sections" at bounding box center [176, 26] width 15 height 6
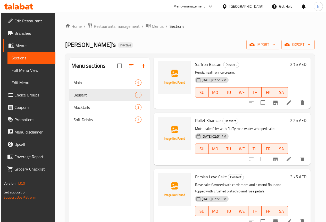
scroll to position [86, 0]
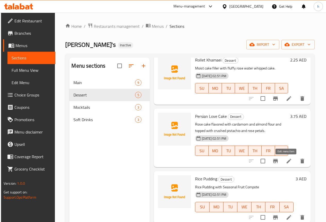
click at [286, 161] on icon at bounding box center [288, 161] width 5 height 5
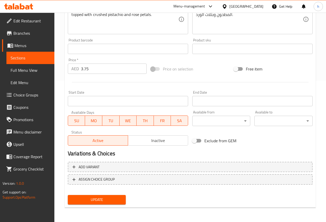
click at [112, 197] on span "Update" at bounding box center [97, 200] width 50 height 6
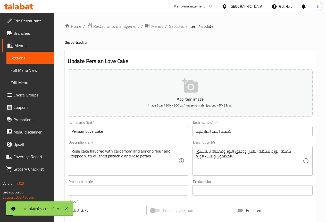
click at [180, 24] on span "Sections" at bounding box center [176, 26] width 15 height 6
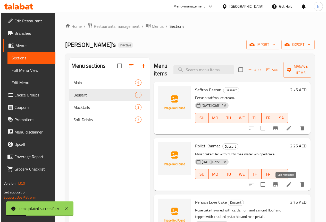
click at [285, 186] on icon at bounding box center [288, 184] width 6 height 6
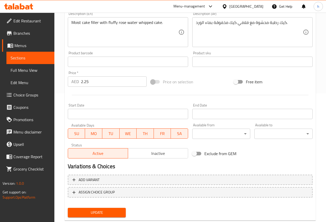
scroll to position [142, 0]
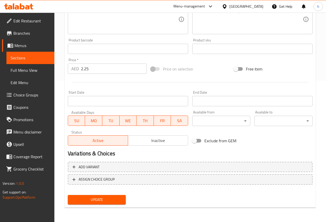
click at [115, 201] on span "Update" at bounding box center [97, 200] width 50 height 6
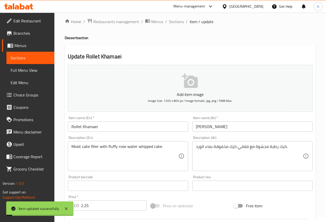
scroll to position [0, 0]
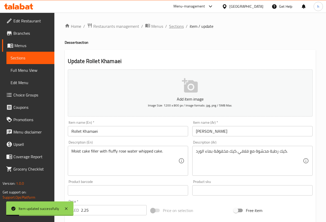
click at [177, 23] on span "Sections" at bounding box center [176, 26] width 15 height 6
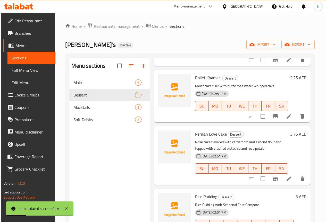
scroll to position [77, 0]
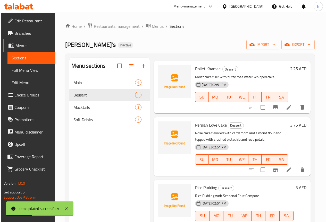
click at [289, 167] on icon at bounding box center [288, 170] width 6 height 6
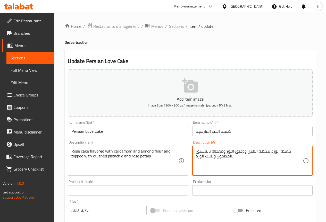
drag, startPoint x: 278, startPoint y: 151, endPoint x: 286, endPoint y: 151, distance: 8.0
type textarea "كيك الورد بنكهة الهيل ودقيق اللوز ومغطاة بالفستق المطحون وبتلات الورد."
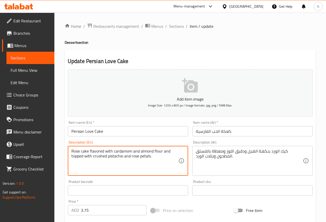
drag, startPoint x: 90, startPoint y: 151, endPoint x: 104, endPoint y: 151, distance: 13.9
drag, startPoint x: 113, startPoint y: 152, endPoint x: 132, endPoint y: 150, distance: 18.9
click at [132, 150] on textarea "Rose cake flavored with cardamom and almond flour and topped with crushed pista…" at bounding box center [124, 161] width 107 height 24
paste textarea "flavored"
click at [115, 151] on textarea "Rose cake flavored with flavored and almond flour and topped with crushed pista…" at bounding box center [124, 161] width 107 height 24
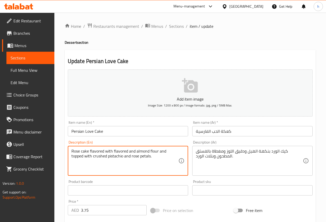
click at [115, 151] on textarea "Rose cake flavored with flavored and almond flour and topped with crushed pista…" at bounding box center [124, 161] width 107 height 24
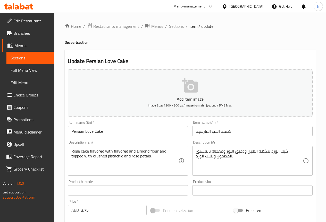
click at [119, 152] on textarea "Rose cake flavored with flavored and almond flour and topped with crushed pista…" at bounding box center [124, 161] width 107 height 24
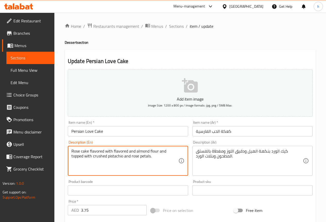
click at [119, 152] on textarea "Rose cake flavored with flavored and almond flour and topped with crushed pista…" at bounding box center [124, 161] width 107 height 24
type textarea "Rose cake flavored with cardamom and almond flour and topped with crushed pista…"
click at [125, 150] on textarea "Rose cake flavored with cardamom and almond flour and topped with crushed pista…" at bounding box center [124, 161] width 107 height 24
drag, startPoint x: 154, startPoint y: 151, endPoint x: 161, endPoint y: 151, distance: 7.2
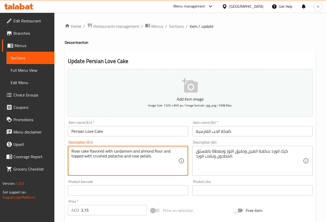
click at [161, 151] on textarea "Rose cake flavored with cardamom and almond flour and topped with crushed pista…" at bounding box center [124, 161] width 107 height 24
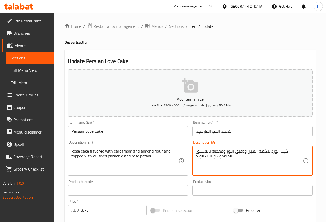
drag, startPoint x: 235, startPoint y: 152, endPoint x: 243, endPoint y: 151, distance: 8.0
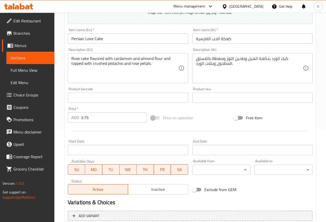
scroll to position [39, 0]
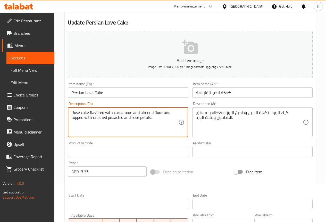
drag, startPoint x: 90, startPoint y: 112, endPoint x: 104, endPoint y: 114, distance: 14.3
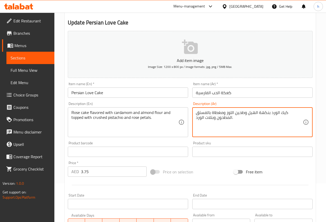
click at [257, 112] on textarea "كيك الورد بنكهة الهيل وطحين اللوز ومغطاة بالفستق المطحون وبتلات الورد." at bounding box center [249, 122] width 107 height 24
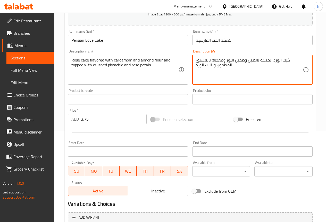
scroll to position [142, 0]
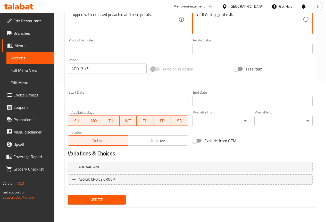
type textarea "كيك الورد المنكه بالهيل وطحين اللوز ومغطاة بالفستق المطحون وبتلات الورد."
click at [107, 197] on span "Update" at bounding box center [97, 200] width 50 height 6
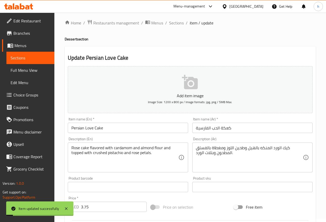
scroll to position [0, 0]
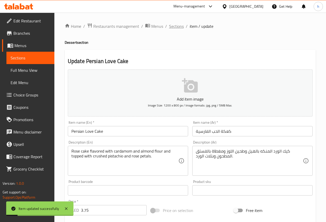
click at [176, 28] on span "Sections" at bounding box center [176, 26] width 15 height 6
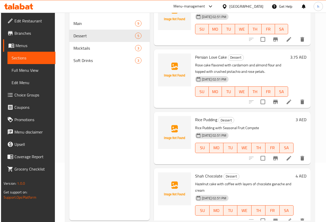
scroll to position [72, 0]
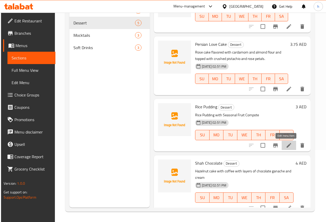
click at [286, 147] on icon at bounding box center [288, 145] width 5 height 5
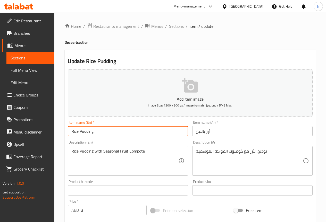
drag, startPoint x: 98, startPoint y: 131, endPoint x: 0, endPoint y: 131, distance: 97.5
click at [0, 131] on div "Edit Restaurant Branches Menus Sections Full Menu View Edit Menu Choice Groups …" at bounding box center [163, 188] width 326 height 351
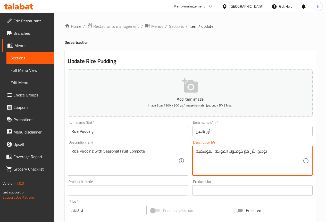
drag, startPoint x: 249, startPoint y: 152, endPoint x: 268, endPoint y: 151, distance: 19.1
type textarea "ارز باللبن مع كومبوت الفواكه الموسمية"
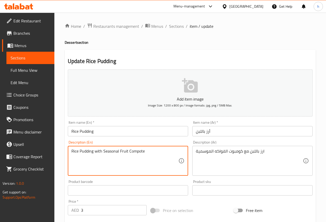
click at [141, 149] on textarea "Rice Pudding with Seasonal Fruit Compote" at bounding box center [124, 161] width 107 height 24
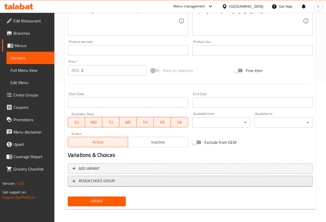
scroll to position [142, 0]
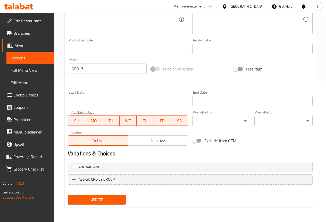
click at [111, 201] on span "Update" at bounding box center [97, 200] width 50 height 6
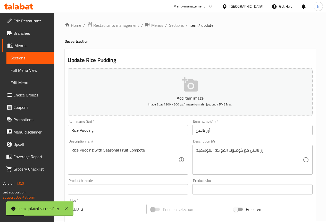
scroll to position [0, 0]
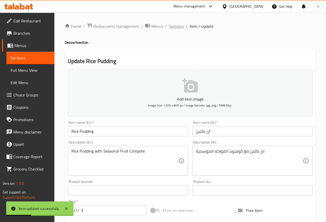
click at [176, 28] on span "Sections" at bounding box center [176, 26] width 15 height 6
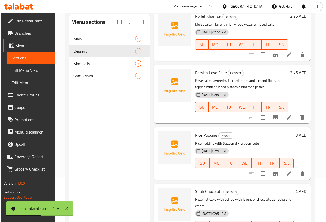
scroll to position [72, 0]
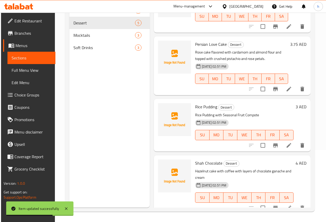
click at [288, 205] on icon at bounding box center [288, 208] width 6 height 6
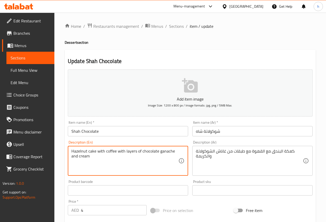
drag, startPoint x: 85, startPoint y: 151, endPoint x: 69, endPoint y: 153, distance: 15.8
click at [77, 153] on textarea "Hazelnut cake with coffee with layers of chocolate ganache and cream" at bounding box center [124, 161] width 107 height 24
click at [79, 152] on textarea "Hazelnut cake with coffee with layers of chocolate ganache and cream" at bounding box center [124, 161] width 107 height 24
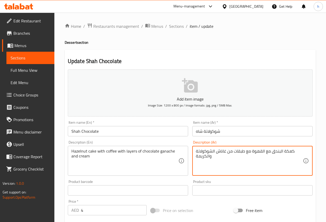
drag, startPoint x: 283, startPoint y: 151, endPoint x: 292, endPoint y: 151, distance: 8.8
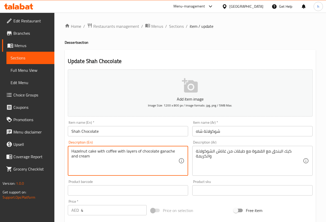
click at [166, 152] on textarea "Hazelnut cake with coffee with layers of chocolate ganache and cream" at bounding box center [124, 161] width 107 height 24
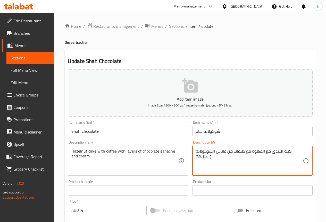
drag, startPoint x: 217, startPoint y: 153, endPoint x: 225, endPoint y: 153, distance: 8.5
type textarea "كيك البندق مع القهوة مع طبقات من جناش الشوكولاتة والكريمة"
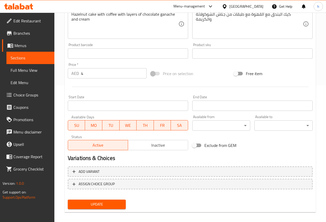
scroll to position [142, 0]
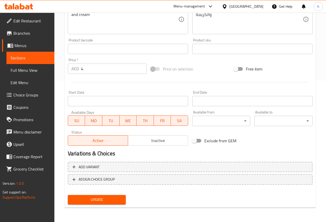
click at [117, 199] on span "Update" at bounding box center [97, 200] width 50 height 6
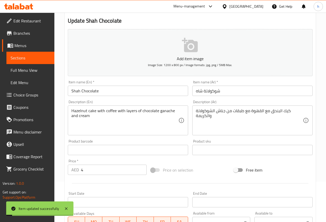
scroll to position [0, 0]
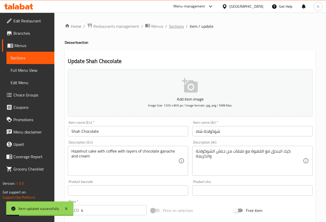
click at [178, 24] on span "Sections" at bounding box center [176, 26] width 15 height 6
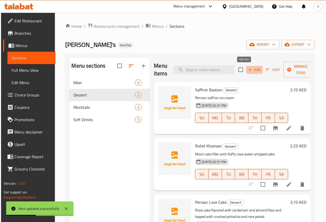
click at [247, 70] on icon "button" at bounding box center [249, 69] width 5 height 5
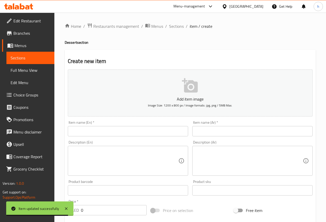
click at [176, 132] on input "text" at bounding box center [128, 131] width 120 height 10
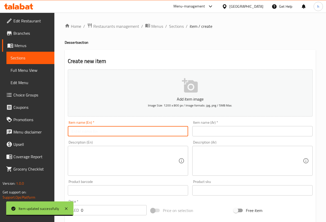
paste input "[PERSON_NAME] Ultimate Cheese Cake"
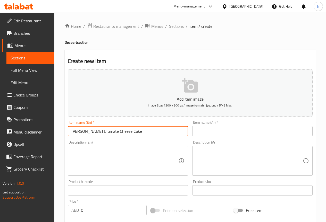
type input "[PERSON_NAME] Ultimate Cheese Cake"
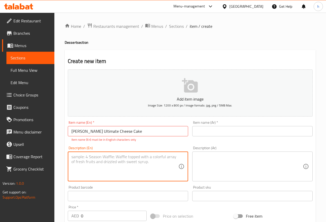
click at [128, 164] on textarea at bounding box center [124, 166] width 107 height 24
paste textarea "Classic baked cheesecake served with seasonal fruit sauce"
type textarea "Classic baked cheesecake served with seasonal fruit sauce"
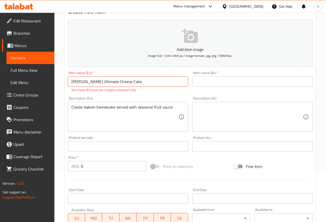
scroll to position [77, 0]
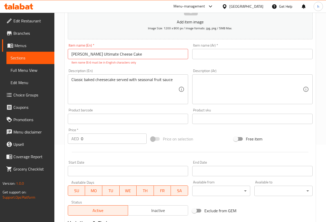
click at [115, 140] on input "0" at bounding box center [114, 139] width 66 height 10
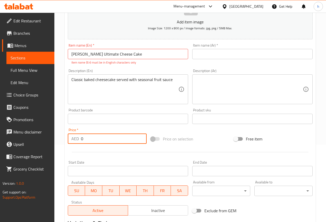
click at [115, 140] on input "0" at bounding box center [114, 139] width 66 height 10
type input "3"
click at [226, 51] on input "text" at bounding box center [252, 54] width 120 height 10
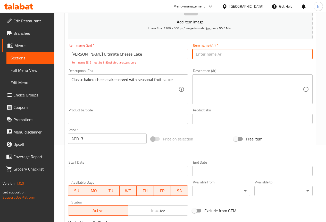
click at [251, 55] on input "text" at bounding box center [252, 54] width 120 height 10
type input "تشيز كيك التيمات فريدة"
click at [226, 79] on textarea at bounding box center [249, 89] width 107 height 24
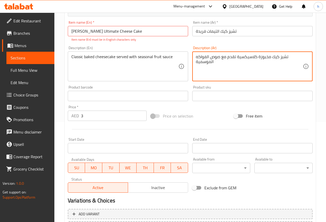
scroll to position [147, 0]
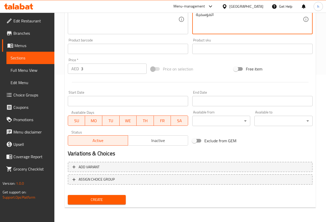
type textarea "تشيز كيك مخبوزة كلاسيكسية تقدم مع صوص الفواكه الموسمية"
click at [120, 200] on span "Create" at bounding box center [97, 200] width 50 height 6
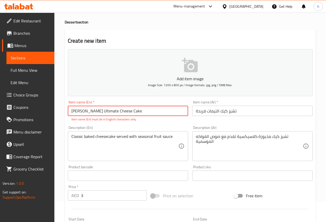
click at [83, 111] on input "[PERSON_NAME] Ultimate Cheese Cake" at bounding box center [128, 111] width 120 height 10
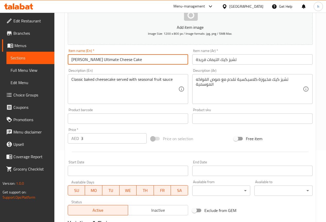
scroll to position [142, 0]
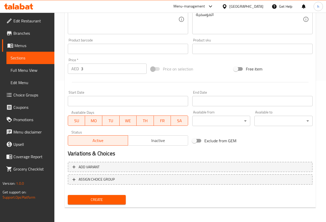
type input "[PERSON_NAME] Ultimate Cheese Cake"
click at [106, 200] on span "Create" at bounding box center [97, 200] width 50 height 6
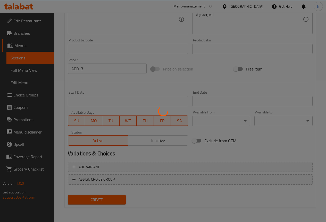
type input "0"
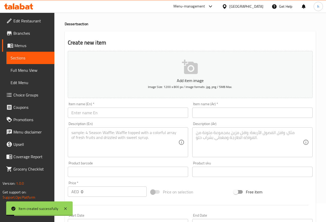
scroll to position [0, 0]
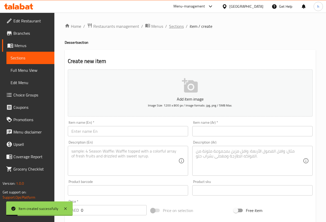
click at [176, 22] on div "Home / Restaurants management / Menus / Sections / item / create Dessert sectio…" at bounding box center [189, 188] width 271 height 351
click at [176, 26] on span "Sections" at bounding box center [176, 26] width 15 height 6
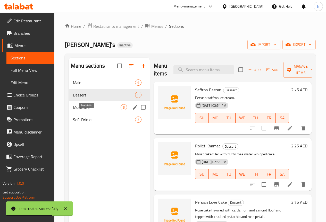
click at [99, 110] on span "Mocktails" at bounding box center [97, 107] width 48 height 6
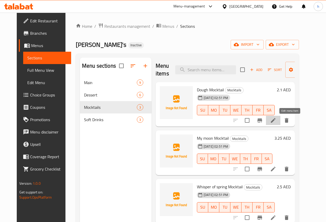
click at [275, 119] on icon at bounding box center [272, 120] width 5 height 5
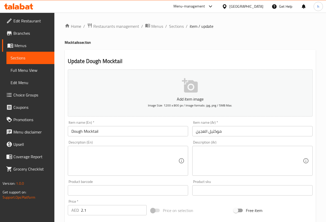
click at [75, 130] on input "Dough Mocktail" at bounding box center [128, 131] width 120 height 10
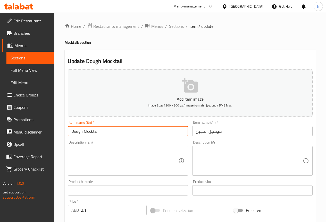
click at [75, 130] on input "Dough Mocktail" at bounding box center [128, 131] width 120 height 10
paste input "Classic baked cheesecake served with seasonal fruit sauce"
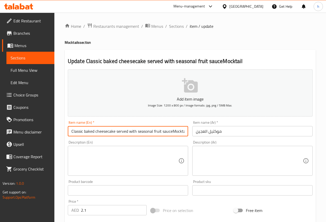
type input "Dough Mocktail"
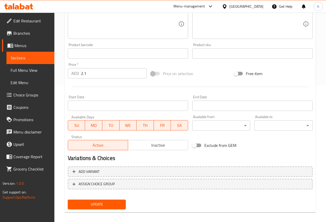
scroll to position [142, 0]
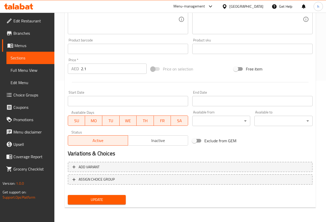
click at [112, 202] on span "Update" at bounding box center [97, 200] width 50 height 6
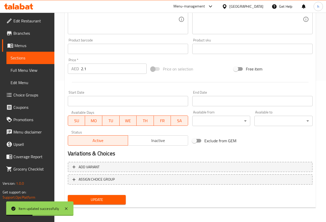
click at [294, 145] on div "Add item image Image Size: 1200 x 800 px / Image formats: jpg, png / 5MB Max. I…" at bounding box center [190, 37] width 249 height 222
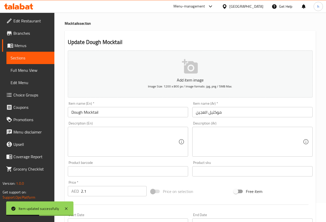
scroll to position [0, 0]
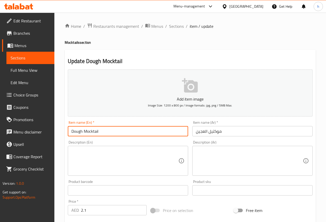
drag, startPoint x: 103, startPoint y: 132, endPoint x: 59, endPoint y: 132, distance: 43.5
click at [59, 132] on div "Home / Restaurants management / Menus / Sections / item / update Mocktails sect…" at bounding box center [189, 188] width 271 height 351
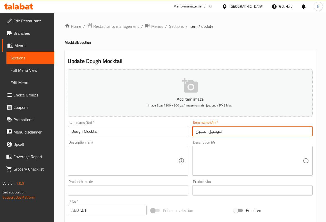
click at [213, 132] on input "موكتيل العجين" at bounding box center [252, 131] width 120 height 10
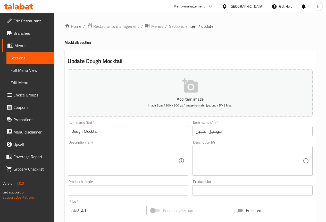
click at [223, 130] on input "موكتيل العجين" at bounding box center [252, 131] width 120 height 10
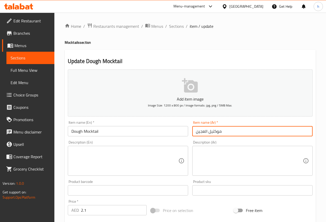
click at [223, 130] on input "موكتيل العجين" at bounding box center [252, 131] width 120 height 10
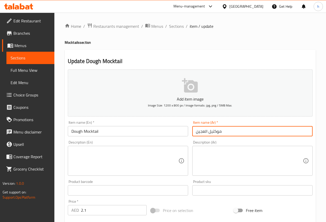
click at [223, 130] on input "موكتيل العجين" at bounding box center [252, 131] width 120 height 10
click at [225, 148] on div "Description (Ar)" at bounding box center [252, 161] width 120 height 30
drag, startPoint x: 196, startPoint y: 132, endPoint x: 207, endPoint y: 134, distance: 11.2
click at [207, 134] on input "موكتيل العجين" at bounding box center [252, 131] width 120 height 10
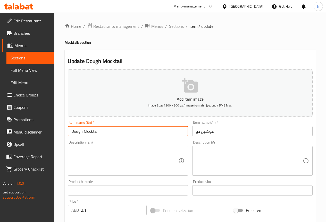
click at [74, 131] on input "Dough Mocktail" at bounding box center [128, 131] width 120 height 10
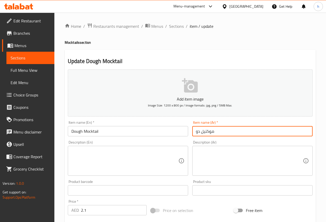
click at [221, 127] on input "موكتيل دو" at bounding box center [252, 131] width 120 height 10
type input "موكتيل دو"
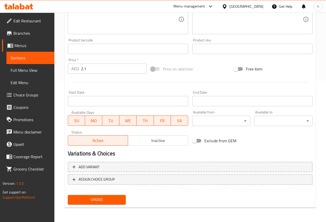
click at [118, 202] on span "Update" at bounding box center [97, 200] width 50 height 6
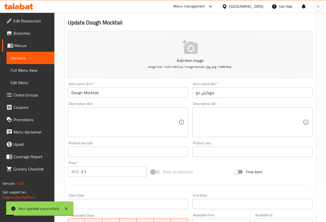
scroll to position [0, 0]
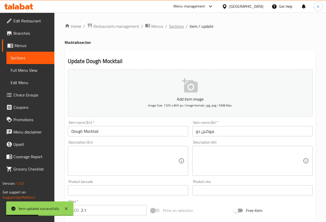
click at [177, 27] on span "Sections" at bounding box center [176, 26] width 15 height 6
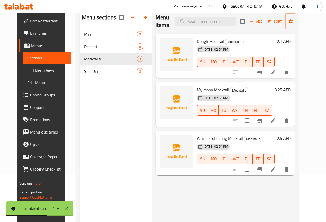
scroll to position [46, 0]
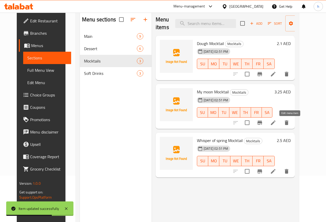
click at [276, 122] on icon at bounding box center [273, 123] width 6 height 6
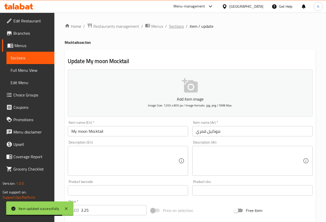
click at [177, 29] on span "Sections" at bounding box center [176, 26] width 15 height 6
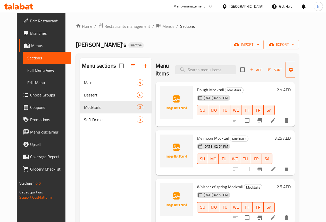
click at [276, 166] on icon at bounding box center [273, 169] width 6 height 6
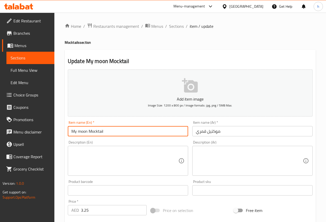
drag, startPoint x: 89, startPoint y: 131, endPoint x: 85, endPoint y: 131, distance: 3.3
click at [85, 131] on input "My moon Mocktail" at bounding box center [128, 131] width 120 height 10
drag, startPoint x: 111, startPoint y: 131, endPoint x: 105, endPoint y: 130, distance: 5.8
click at [109, 131] on input "My moon Mocktail" at bounding box center [128, 131] width 120 height 10
click at [105, 130] on input "My moon Mocktail" at bounding box center [128, 131] width 120 height 10
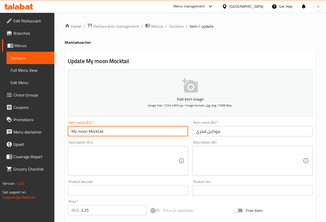
drag, startPoint x: 106, startPoint y: 130, endPoint x: 61, endPoint y: 134, distance: 44.6
click at [61, 134] on div "Home / Restaurants management / Menus / Sections / item / update Mocktails sect…" at bounding box center [189, 188] width 271 height 351
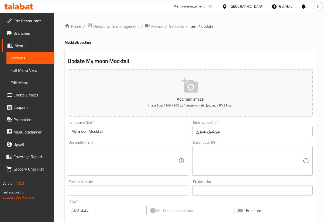
click at [206, 135] on input "موكتيل قمري" at bounding box center [252, 131] width 120 height 10
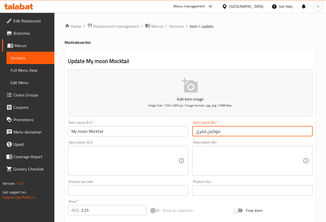
click at [206, 135] on input "موكتيل قمري" at bounding box center [252, 131] width 120 height 10
click at [224, 132] on input "موكتيل قمري" at bounding box center [252, 131] width 120 height 10
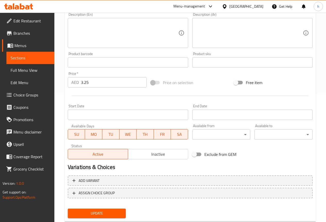
scroll to position [142, 0]
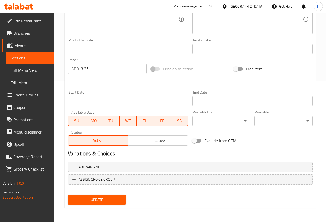
type input "موكتيل ماي مون"
click at [110, 197] on span "Update" at bounding box center [97, 200] width 50 height 6
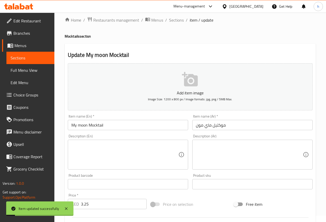
scroll to position [0, 0]
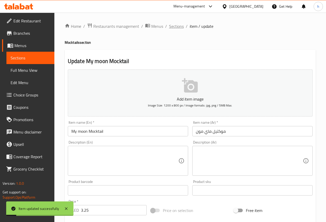
click at [174, 27] on span "Sections" at bounding box center [176, 26] width 15 height 6
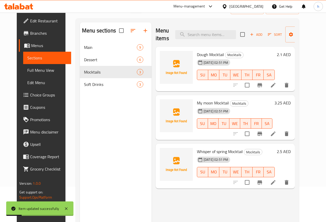
scroll to position [72, 0]
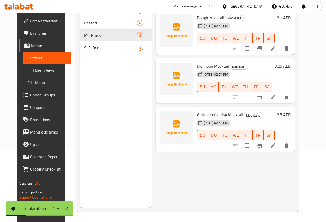
click at [276, 143] on icon at bounding box center [273, 146] width 6 height 6
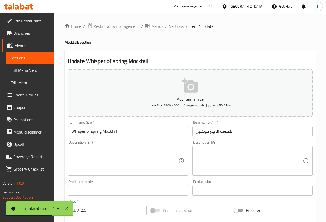
click at [236, 130] on input "همسة الربيع موكتيل" at bounding box center [252, 131] width 120 height 10
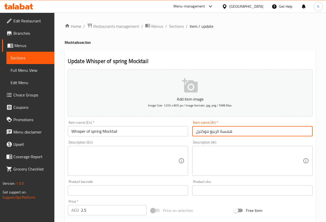
drag, startPoint x: 233, startPoint y: 130, endPoint x: 192, endPoint y: 134, distance: 41.6
click at [192, 134] on input "همسة الربيع موكتيل" at bounding box center [252, 131] width 120 height 10
click at [238, 133] on input "همسة الربيع موكتيل" at bounding box center [252, 131] width 120 height 10
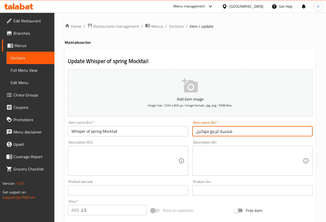
click at [238, 133] on input "همسة الربيع موكتيل" at bounding box center [252, 131] width 120 height 10
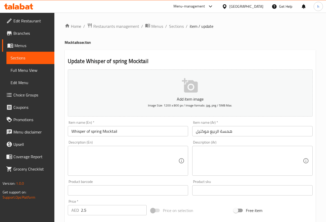
click at [248, 128] on input "همسة الربيع موكتيل" at bounding box center [252, 131] width 120 height 10
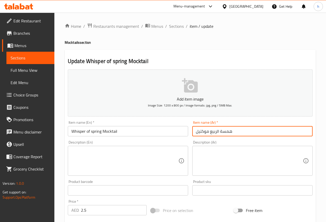
click at [248, 128] on input "همسة الربيع موكتيل" at bounding box center [252, 131] width 120 height 10
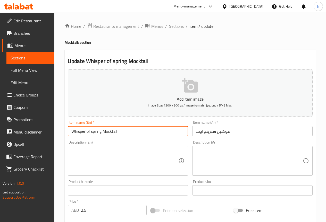
drag, startPoint x: 71, startPoint y: 131, endPoint x: 101, endPoint y: 133, distance: 30.4
click at [101, 133] on input "Whisper of spring Mocktail" at bounding box center [128, 131] width 120 height 10
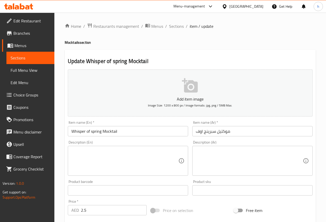
click at [79, 133] on input "Whisper of spring Mocktail" at bounding box center [128, 131] width 120 height 10
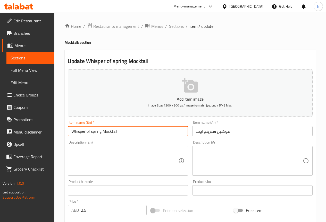
click at [79, 133] on input "Whisper of spring Mocktail" at bounding box center [128, 131] width 120 height 10
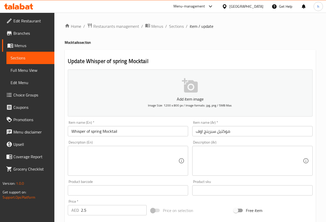
click at [238, 133] on input "موكتيل سبرينج اوف" at bounding box center [252, 131] width 120 height 10
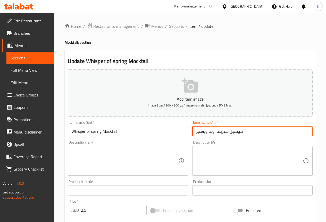
type input "موكتيل سبرينج اوف ويسبير"
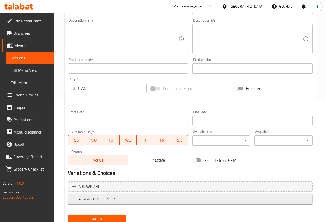
scroll to position [142, 0]
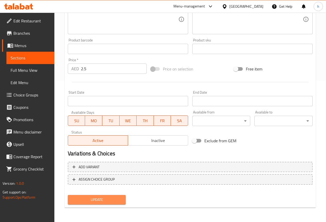
click at [115, 196] on button "Update" at bounding box center [97, 200] width 58 height 10
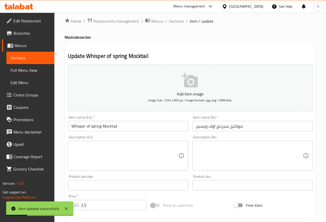
scroll to position [0, 0]
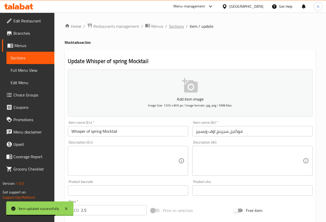
click at [173, 24] on span "Sections" at bounding box center [176, 26] width 15 height 6
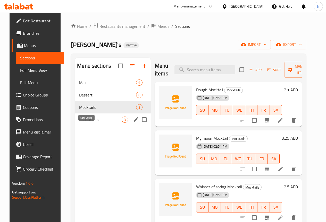
click at [93, 123] on span "Soft Drinks" at bounding box center [100, 120] width 42 height 6
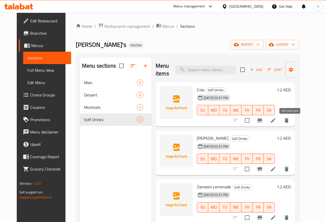
click at [275, 121] on icon at bounding box center [272, 120] width 5 height 5
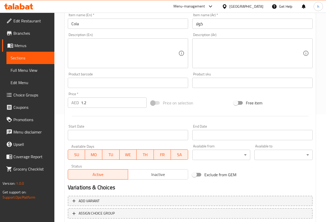
scroll to position [142, 0]
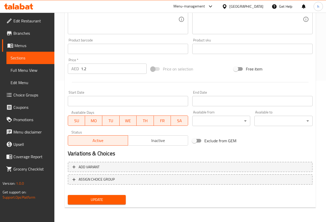
click at [99, 196] on button "Update" at bounding box center [97, 200] width 58 height 10
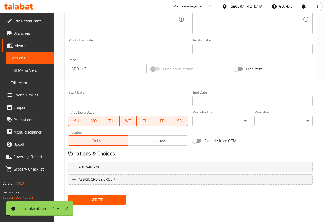
scroll to position [0, 0]
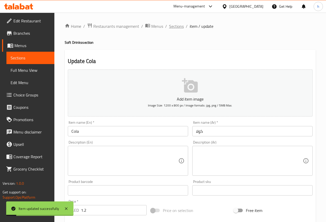
click at [174, 24] on span "Sections" at bounding box center [176, 26] width 15 height 6
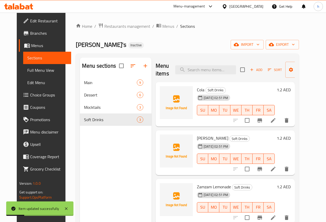
click at [276, 169] on icon at bounding box center [273, 169] width 6 height 6
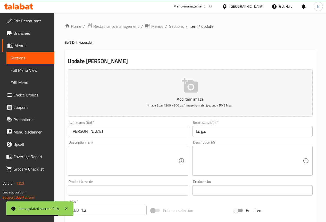
click at [178, 27] on span "Sections" at bounding box center [176, 26] width 15 height 6
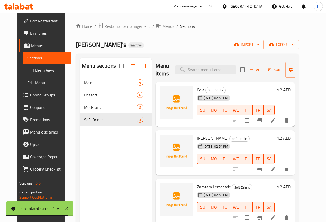
click at [276, 217] on icon at bounding box center [273, 218] width 6 height 6
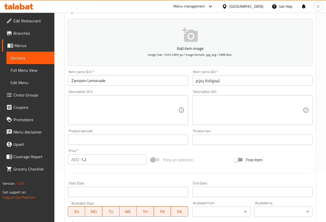
scroll to position [77, 0]
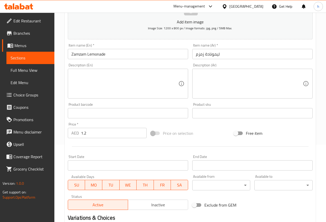
click at [98, 54] on input "Zamzam Lemonade" at bounding box center [128, 54] width 120 height 10
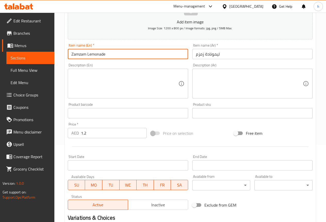
click at [98, 54] on input "Zamzam Lemonade" at bounding box center [128, 54] width 120 height 10
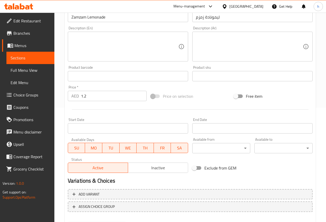
scroll to position [142, 0]
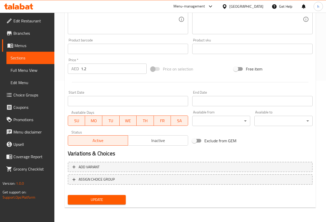
click at [110, 201] on span "Update" at bounding box center [97, 200] width 50 height 6
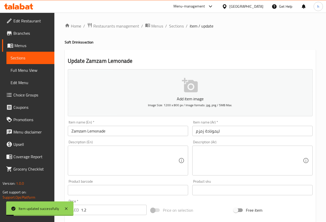
scroll to position [0, 0]
click at [176, 25] on span "Sections" at bounding box center [176, 26] width 15 height 6
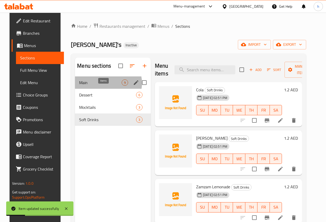
click at [122, 85] on span "9" at bounding box center [125, 82] width 6 height 5
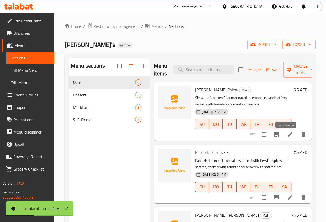
click at [287, 135] on icon at bounding box center [289, 135] width 6 height 6
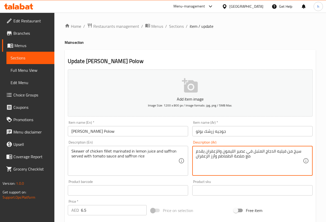
click at [232, 157] on textarea "سيخ من فيليه الدجاج المتبل في عصير الليمون والزعفران يقدم مع صلصة الطماطم وأرز …" at bounding box center [249, 161] width 107 height 24
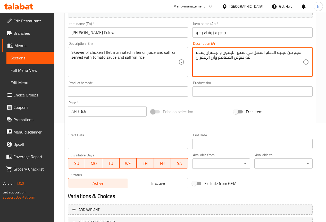
scroll to position [129, 0]
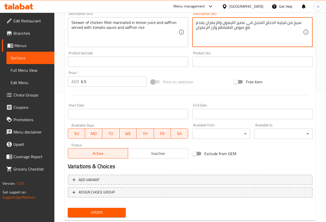
type textarea "سيخ من فيليه الدجاج المتبل في عصير الليمون والزعفران يقدم مع صوص الطماطم وأرز ا…"
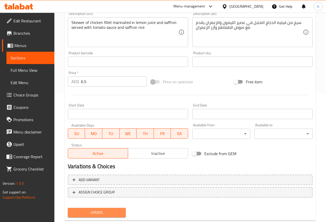
click at [115, 211] on span "Update" at bounding box center [97, 212] width 50 height 6
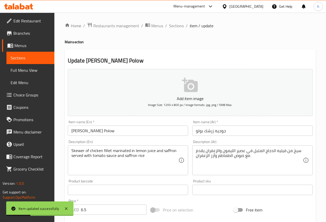
scroll to position [0, 0]
click at [181, 24] on span "Sections" at bounding box center [176, 26] width 15 height 6
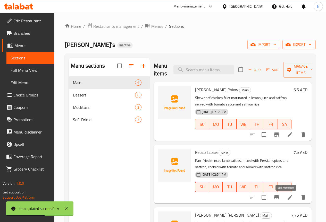
click at [287, 197] on icon at bounding box center [289, 197] width 5 height 5
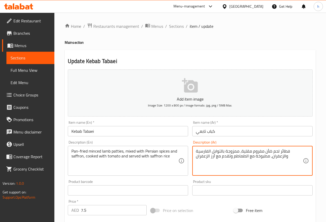
drag, startPoint x: 279, startPoint y: 152, endPoint x: 289, endPoint y: 151, distance: 9.2
click at [241, 149] on textarea "قطع لحم ضأن مفروم مقلية، ممزوجة بالتوابل الفارسية والزعفران، مطبوخة مع الطماطم …" at bounding box center [249, 161] width 107 height 24
click at [212, 151] on textarea "قطع لحم ضأن مفروم مقلية بالطاسة ، ممزوجة بالتوابل الفارسية والزعفران، مطبوخة مع…" at bounding box center [249, 161] width 107 height 24
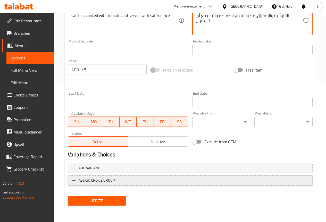
scroll to position [142, 0]
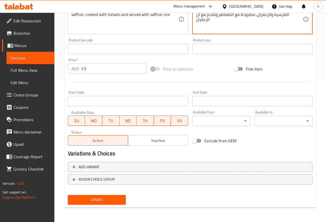
type textarea "قطع لحم ضأن مفروم مقلية بالطاسة ، مشكلة بالتوابل الفارسية والزعفران، مطبوخة مع …"
click at [106, 197] on span "Update" at bounding box center [97, 200] width 50 height 6
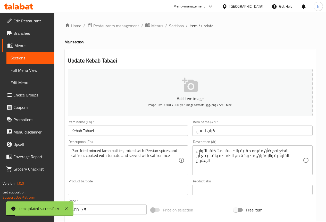
scroll to position [0, 0]
click at [178, 25] on span "Sections" at bounding box center [176, 26] width 15 height 6
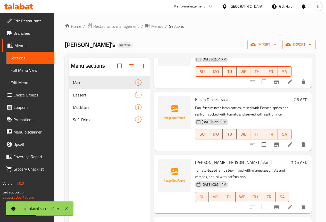
scroll to position [77, 0]
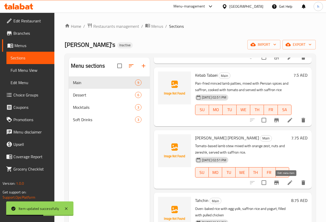
click at [286, 182] on icon at bounding box center [289, 183] width 6 height 6
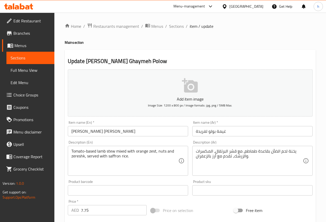
click at [205, 131] on input "غيمة بولو لفريدة" at bounding box center [252, 131] width 120 height 10
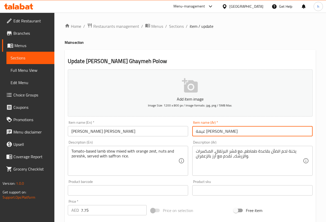
type input "غيمة [PERSON_NAME]"
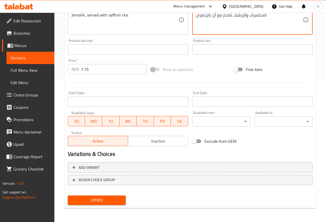
scroll to position [142, 0]
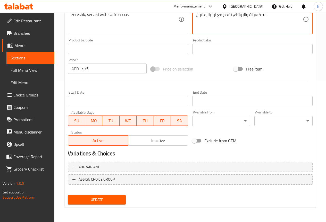
type textarea "يخنة لحم الضأن بقاعدة طماطم، مشكلة مع قشر البرتقال، المكسرات والزرشك، تقدم مع أ…"
click at [115, 199] on span "Update" at bounding box center [97, 200] width 50 height 6
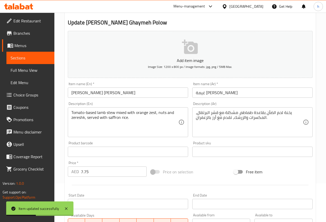
scroll to position [0, 0]
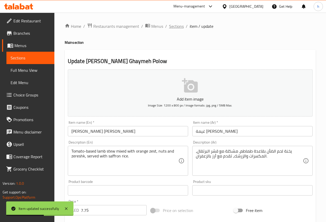
click at [181, 26] on span "Sections" at bounding box center [176, 26] width 15 height 6
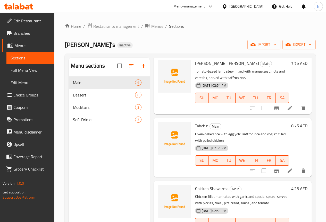
scroll to position [154, 0]
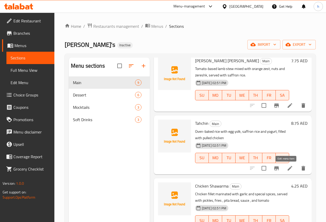
click at [286, 171] on icon at bounding box center [289, 168] width 6 height 6
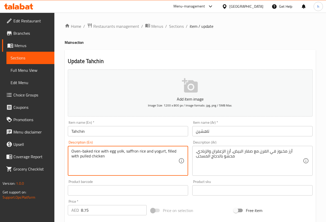
click at [87, 151] on textarea "Oven-baked rice with egg yolk, saffron rice and yogurt, filled with pulled chic…" at bounding box center [124, 161] width 107 height 24
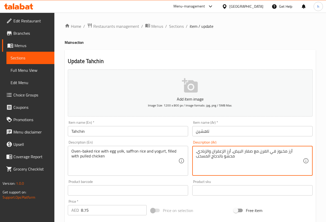
drag, startPoint x: 270, startPoint y: 151, endPoint x: 294, endPoint y: 153, distance: 23.8
drag, startPoint x: 207, startPoint y: 152, endPoint x: 215, endPoint y: 151, distance: 7.5
click at [215, 151] on textarea "أرز معمر مع صفار البيض، أرز الزعفران والزبادي، محشو بالدجاج المسحب" at bounding box center [249, 161] width 107 height 24
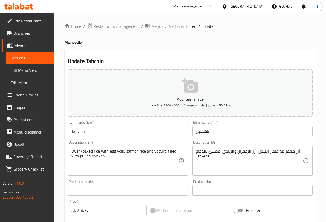
click at [205, 158] on textarea "أرز معمر مع صفار البيض، أرز الزعفران والزبادي، ممتلئ بالدجاج المسحب" at bounding box center [249, 161] width 107 height 24
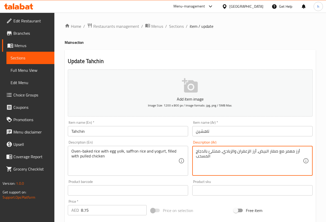
click at [205, 158] on textarea "أرز معمر مع صفار البيض، أرز الزعفران والزبادي، ممتلئ بالدجاج المسحب" at bounding box center [249, 161] width 107 height 24
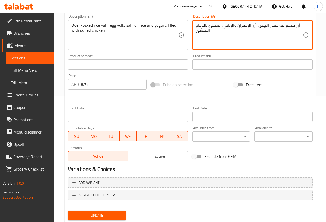
scroll to position [142, 0]
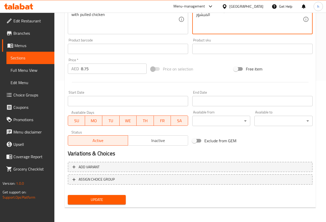
type textarea "أرز معمر مع صفار البيض، أرز الزعفران والزبادي، ممتلئ بالدجاج المبشور"
click at [103, 201] on span "Update" at bounding box center [97, 200] width 50 height 6
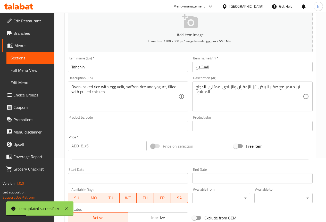
scroll to position [0, 0]
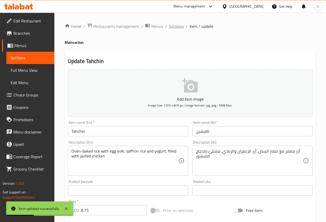
click at [178, 25] on span "Sections" at bounding box center [176, 26] width 15 height 6
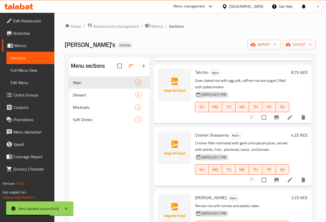
scroll to position [206, 0]
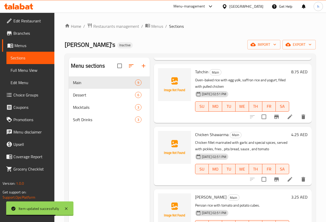
click at [287, 177] on icon at bounding box center [289, 179] width 6 height 6
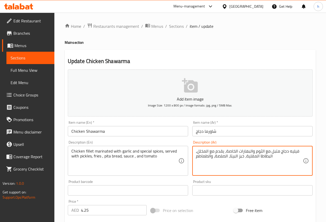
click at [225, 151] on textarea "فيليه دجاج متبل مع الثوم والبهارات الخاصة، يقدم مع المخلل، البطاطا المقلية، خبز…" at bounding box center [249, 161] width 107 height 24
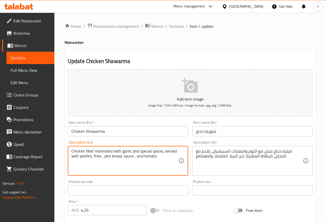
click at [97, 158] on textarea "Chicken fillet marinated with garlic and special spices, served with pickles, f…" at bounding box center [124, 161] width 107 height 24
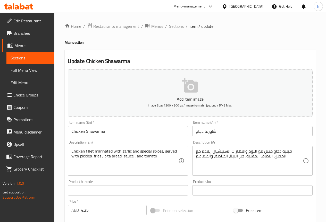
click at [117, 156] on textarea "Chicken fillet marinated with garlic and special spices, served with pickles, f…" at bounding box center [124, 161] width 107 height 24
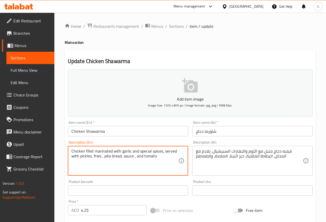
click at [117, 156] on textarea "Chicken fillet marinated with garlic and special spices, served with pickles, f…" at bounding box center [124, 161] width 107 height 24
click at [123, 165] on textarea "Chicken fillet marinated with garlic and special spices, served with pickles, f…" at bounding box center [124, 161] width 107 height 24
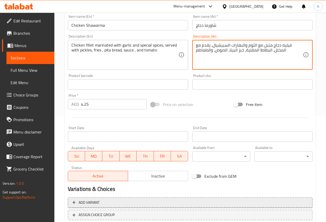
scroll to position [142, 0]
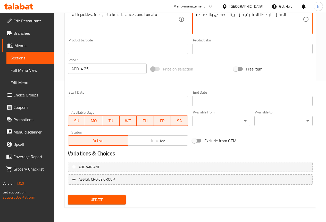
type textarea "فيليه دجاج متبل مع الثوم والبهارات السبيشيال، يقدم مع المخلل، البطاطا المقلية، …"
click at [86, 205] on div "Update" at bounding box center [97, 200] width 62 height 14
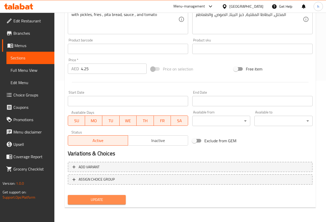
click at [87, 202] on span "Update" at bounding box center [97, 200] width 50 height 6
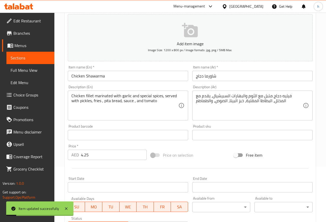
scroll to position [0, 0]
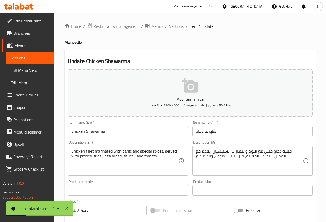
click at [175, 27] on span "Sections" at bounding box center [176, 26] width 15 height 6
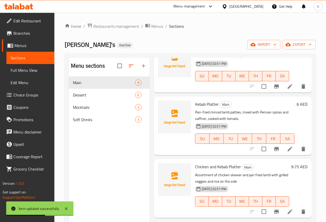
scroll to position [356, 0]
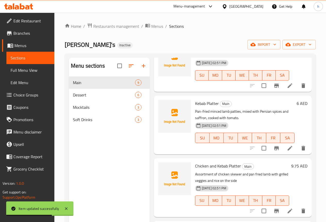
click at [287, 87] on icon at bounding box center [289, 85] width 5 height 5
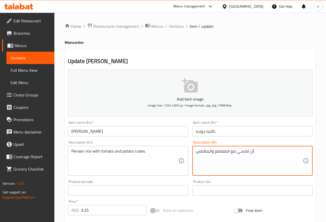
click at [211, 151] on textarea "أرز فارسي مع الطماطم والبطاطس." at bounding box center [249, 161] width 107 height 24
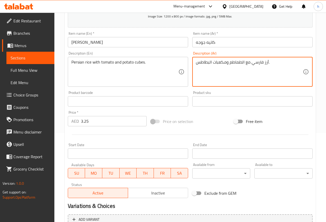
scroll to position [142, 0]
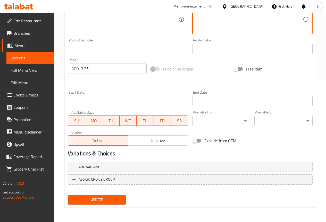
type textarea "أرز فارسي مع الطماطم ومكعبات البطاطس."
click at [99, 199] on span "Update" at bounding box center [97, 200] width 50 height 6
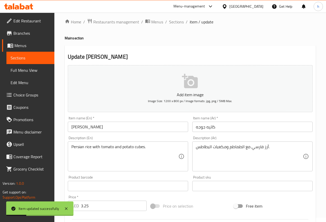
scroll to position [0, 0]
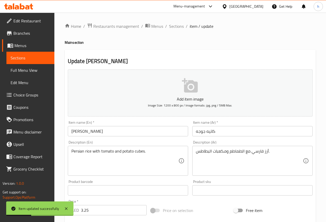
drag, startPoint x: 172, startPoint y: 25, endPoint x: 176, endPoint y: 50, distance: 25.0
click at [172, 25] on span "Sections" at bounding box center [176, 26] width 15 height 6
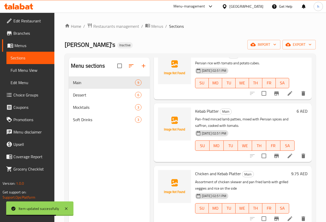
scroll to position [356, 0]
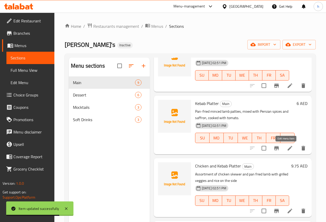
click at [286, 147] on icon at bounding box center [289, 148] width 6 height 6
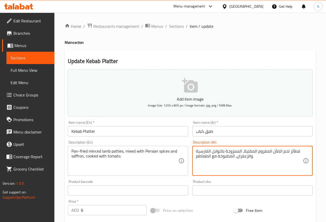
click at [298, 150] on textarea "فطائر لحم الضأن المفروم المقلية، الممزوجة بالتوابل الفارسية والزعفران، المطبوخة…" at bounding box center [249, 161] width 107 height 24
click at [97, 152] on textarea "Pan-fried minced lamb patties, mixed with Persian spices and saffron, cooked wi…" at bounding box center [124, 161] width 107 height 24
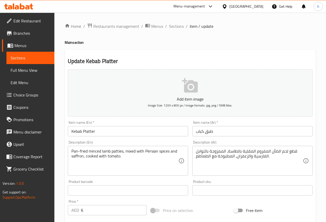
click at [99, 151] on textarea "Pan-fried minced lamb patties, mixed with Persian spices and saffron, cooked wi…" at bounding box center [124, 161] width 107 height 24
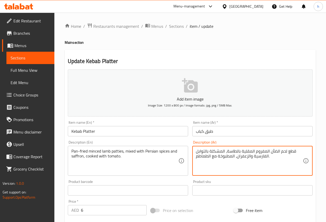
click at [206, 152] on textarea "قطع لحم الضأن المفروم المقلية بالطاسة، المشكلة بالتوابل الفارسية والزعفران، الم…" at bounding box center [249, 161] width 107 height 24
type textarea "قطع لحم الضأن المفروم المقلية بالطاسة، المشكلة مع التوابل الفارسية والزعفران، ا…"
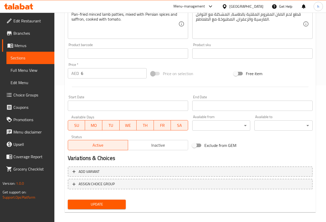
scroll to position [142, 0]
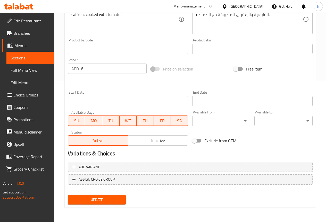
click at [113, 202] on span "Update" at bounding box center [97, 200] width 50 height 6
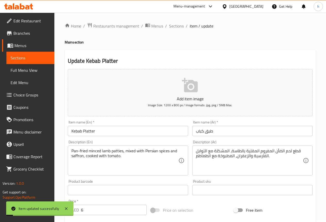
scroll to position [0, 0]
click at [179, 26] on span "Sections" at bounding box center [176, 26] width 15 height 6
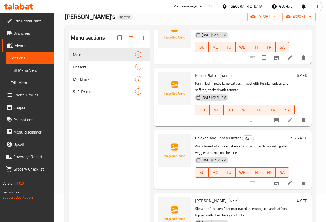
scroll to position [72, 0]
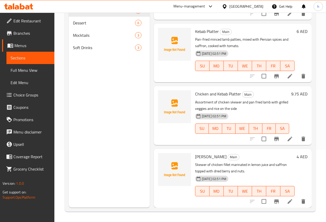
click at [286, 137] on icon at bounding box center [289, 139] width 6 height 6
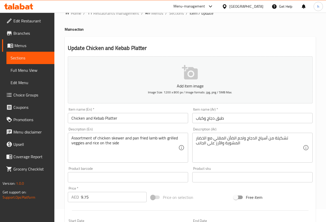
scroll to position [26, 0]
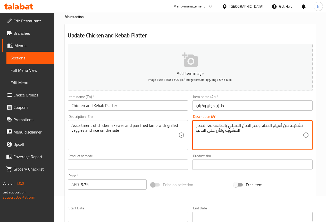
click at [224, 130] on textarea "تشكيلة من أسياخ الدجاج ولحم الضأن المقلي بالطاسة مع الخضار المشوية والأرز على ا…" at bounding box center [249, 135] width 107 height 24
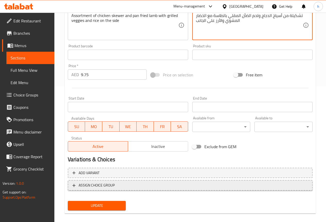
scroll to position [142, 0]
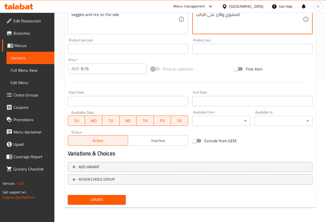
type textarea "تشكيلة من أسياخ الدجاج ولحم الضأن المقلي بالطاسة مع الخضار المشوي والأرز على ال…"
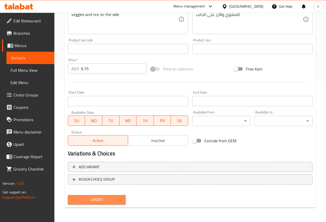
click at [118, 198] on span "Update" at bounding box center [97, 200] width 50 height 6
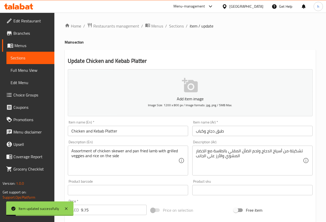
scroll to position [0, 0]
click at [176, 28] on span "Sections" at bounding box center [176, 26] width 15 height 6
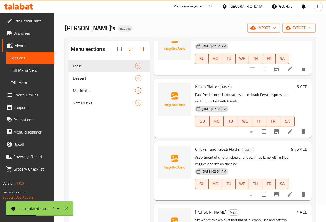
scroll to position [72, 0]
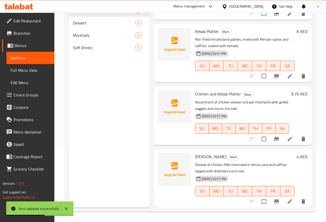
click at [286, 200] on icon at bounding box center [289, 201] width 6 height 6
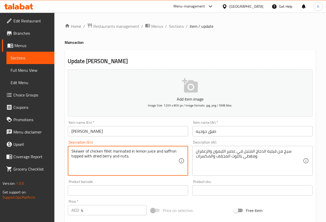
click at [81, 156] on textarea "Skewer of chicken fillet marinated in lemon juice and saffron topped with dried…" at bounding box center [124, 161] width 107 height 24
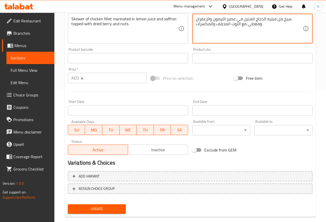
scroll to position [142, 0]
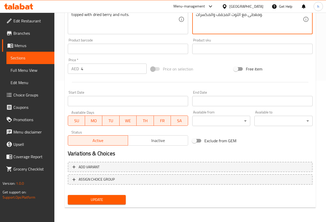
type textarea "سيخ من فيليه الدجاج المتبل في عصير الليمون والزعفران ومغطى مع التوت المجفف والم…"
click at [112, 202] on span "Update" at bounding box center [97, 200] width 50 height 6
click at [117, 197] on span "Update" at bounding box center [97, 200] width 50 height 6
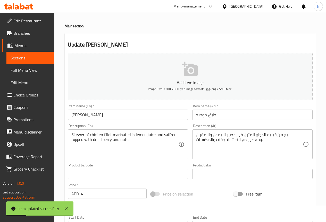
scroll to position [0, 0]
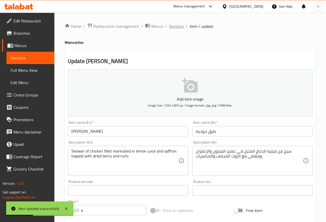
click at [173, 25] on span "Sections" at bounding box center [176, 26] width 15 height 6
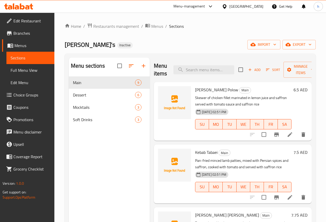
click at [47, 69] on span "Full Menu View" at bounding box center [31, 70] width 40 height 6
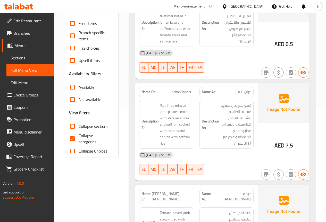
scroll to position [129, 0]
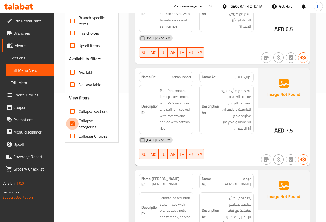
click at [73, 122] on input "Collapse categories" at bounding box center [72, 124] width 12 height 12
checkbox input "false"
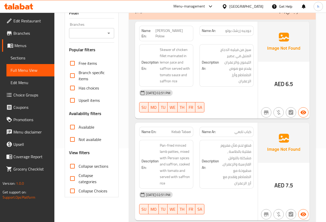
scroll to position [77, 0]
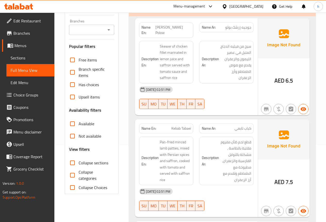
click at [28, 55] on span "Sections" at bounding box center [31, 58] width 40 height 6
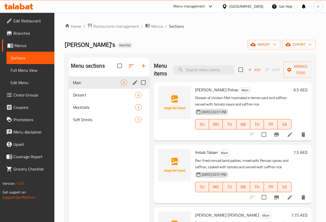
click at [83, 86] on span "Main" at bounding box center [97, 83] width 48 height 6
click at [287, 196] on icon at bounding box center [289, 197] width 5 height 5
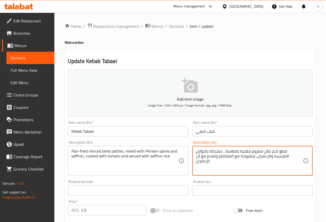
drag, startPoint x: 221, startPoint y: 153, endPoint x: 224, endPoint y: 150, distance: 4.0
click at [222, 151] on textarea "قطع لحم ضأن مفروم مقلية بالطاسة ، مشكلة بالتوابل الفارسية والزعفران، مطبوخة مع …" at bounding box center [249, 161] width 107 height 24
type textarea "قطع لحم ضأن مفروم مقلية بالطاسة ، مشكلة مع التوابل الفارسية والزعفران، مطبوخة م…"
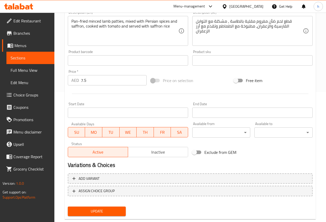
scroll to position [142, 0]
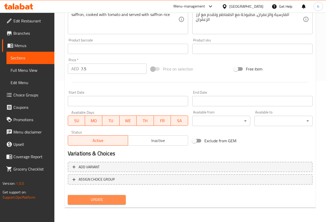
click at [96, 202] on span "Update" at bounding box center [97, 200] width 50 height 6
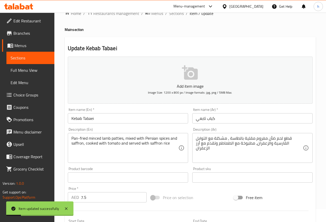
scroll to position [0, 0]
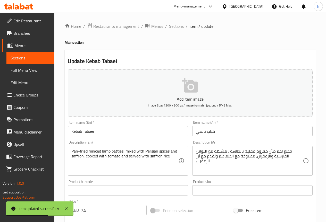
click at [172, 25] on span "Sections" at bounding box center [176, 26] width 15 height 6
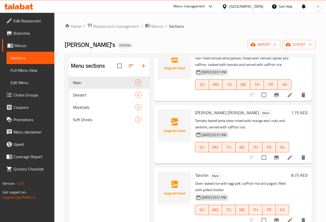
scroll to position [103, 0]
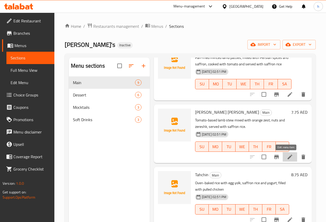
click at [286, 154] on icon at bounding box center [289, 157] width 6 height 6
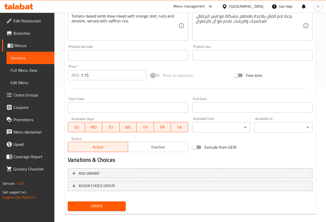
scroll to position [142, 0]
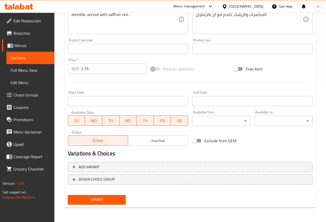
click at [107, 195] on button "Update" at bounding box center [97, 200] width 58 height 10
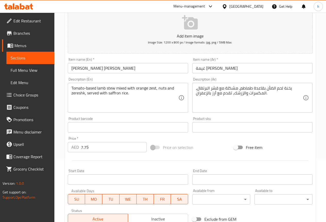
scroll to position [0, 0]
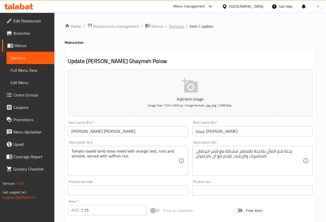
click at [178, 25] on span "Sections" at bounding box center [176, 26] width 15 height 6
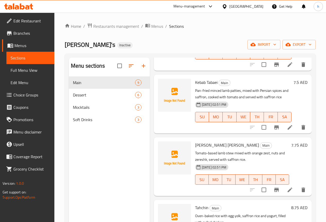
scroll to position [77, 0]
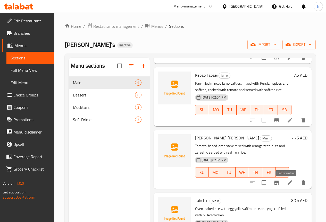
click at [287, 184] on icon at bounding box center [289, 182] width 5 height 5
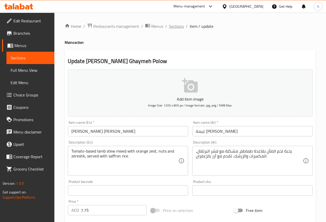
click at [179, 26] on span "Sections" at bounding box center [176, 26] width 15 height 6
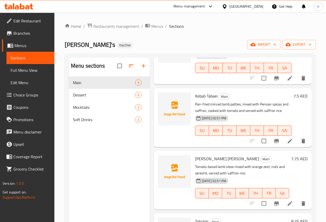
scroll to position [129, 0]
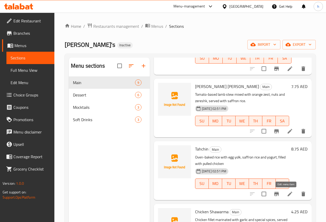
click at [286, 194] on icon at bounding box center [289, 194] width 6 height 6
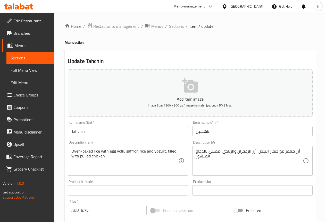
click at [28, 46] on span "Menus" at bounding box center [32, 45] width 36 height 6
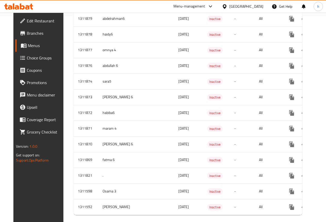
scroll to position [0, 14]
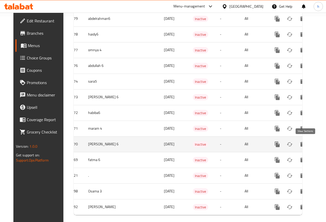
click at [311, 143] on icon "enhanced table" at bounding box center [314, 144] width 6 height 6
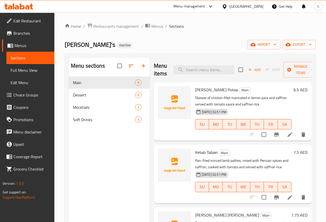
click at [25, 70] on span "Full Menu View" at bounding box center [31, 70] width 40 height 6
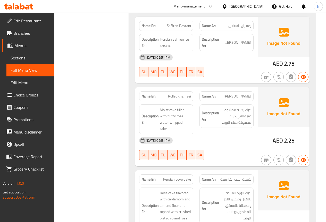
scroll to position [1081, 0]
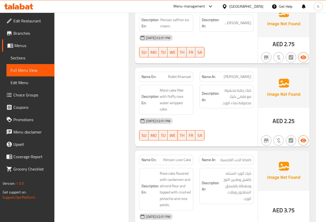
click at [28, 55] on span "Sections" at bounding box center [31, 58] width 40 height 6
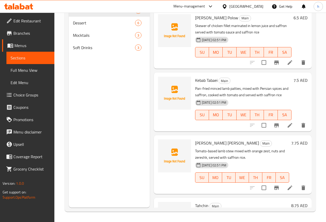
scroll to position [72, 0]
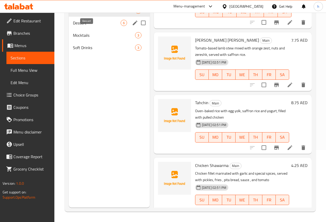
click at [88, 26] on span "Dessert" at bounding box center [97, 23] width 48 height 6
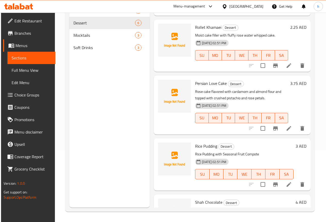
scroll to position [142, 0]
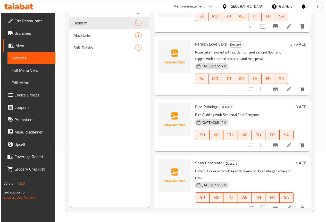
click at [287, 90] on icon at bounding box center [288, 89] width 6 height 6
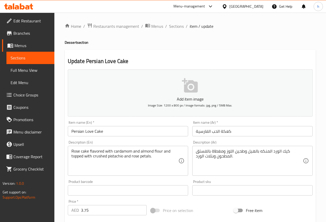
click at [222, 131] on input "كعكة الحب الفارسية" at bounding box center [252, 131] width 120 height 10
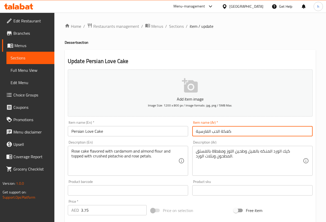
click at [222, 131] on input "كعكة الحب الفارسية" at bounding box center [252, 131] width 120 height 10
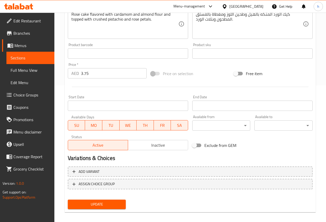
scroll to position [142, 0]
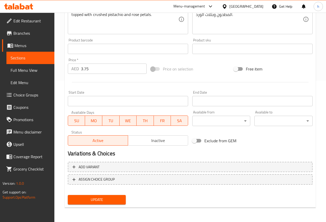
type input "كيك الحب الفارسية"
click at [117, 197] on span "Update" at bounding box center [97, 200] width 50 height 6
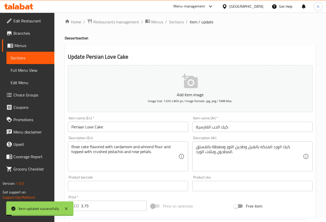
scroll to position [0, 0]
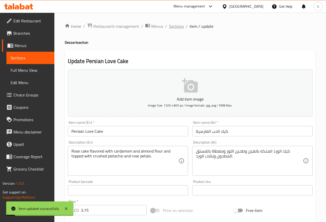
click at [174, 26] on span "Sections" at bounding box center [176, 26] width 15 height 6
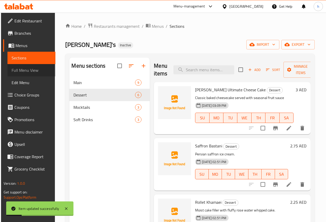
click at [37, 69] on span "Full Menu View" at bounding box center [32, 70] width 40 height 6
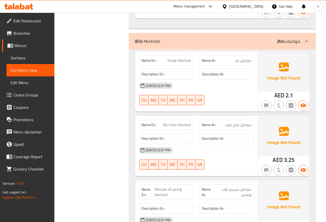
scroll to position [1481, 0]
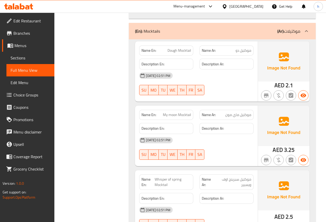
click at [155, 177] on span "Whisper of spring Mocktail" at bounding box center [172, 182] width 36 height 11
copy span "Whisper of spring Mocktail"
